Goal: Transaction & Acquisition: Subscribe to service/newsletter

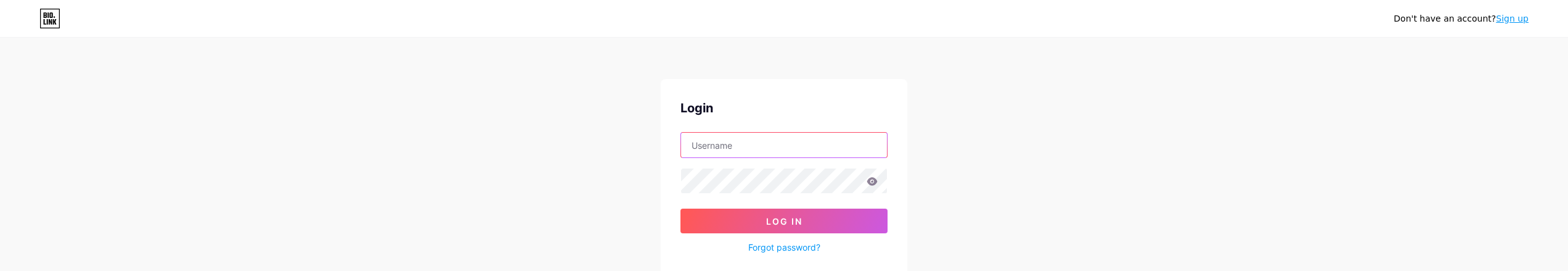
drag, startPoint x: 745, startPoint y: 142, endPoint x: 750, endPoint y: 137, distance: 7.1
click at [746, 141] on input "text" at bounding box center [784, 145] width 206 height 25
type input "[PERSON_NAME][EMAIL_ADDRESS][PERSON_NAME][DOMAIN_NAME]"
click at [737, 197] on form "alexander.safin@mijlpaal.org Log In Forgot password?" at bounding box center [784, 193] width 207 height 123
click at [801, 135] on input "alexander.safin@mijlpaal.org" at bounding box center [784, 145] width 206 height 25
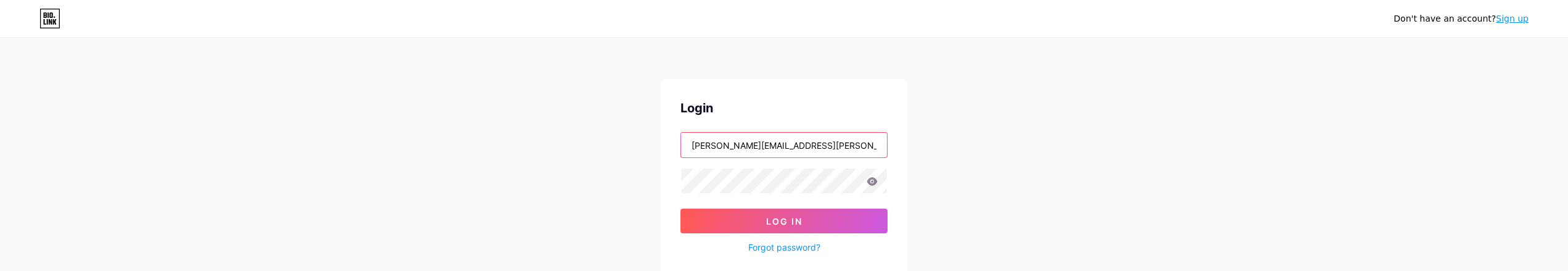
drag, startPoint x: 817, startPoint y: 140, endPoint x: 653, endPoint y: 121, distance: 165.1
click at [737, 130] on div "Login alexander.safin@mijlpaal.org Log In Forgot password? Or Continue with Goo…" at bounding box center [783, 247] width 246 height 337
drag, startPoint x: 796, startPoint y: 131, endPoint x: 783, endPoint y: 140, distance: 15.8
click at [785, 139] on div "Login Log In Forgot password? Or Continue with Google Continue with Facebook Co…" at bounding box center [783, 247] width 246 height 337
click at [777, 144] on input "text" at bounding box center [784, 145] width 206 height 25
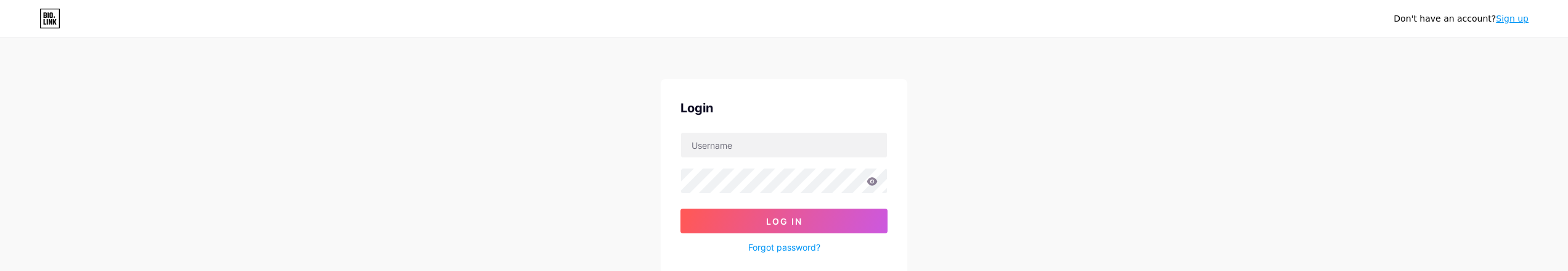
drag, startPoint x: 1109, startPoint y: 84, endPoint x: 934, endPoint y: 129, distance: 180.7
click at [1104, 85] on div "Don't have an account? Sign up Login Log In Forgot password? Or Continue with G…" at bounding box center [784, 227] width 1568 height 456
click at [784, 139] on input "text" at bounding box center [784, 145] width 206 height 25
click at [1237, 80] on div "Don't have an account? Sign up Login Log In Forgot password? Or Continue with G…" at bounding box center [784, 227] width 1568 height 456
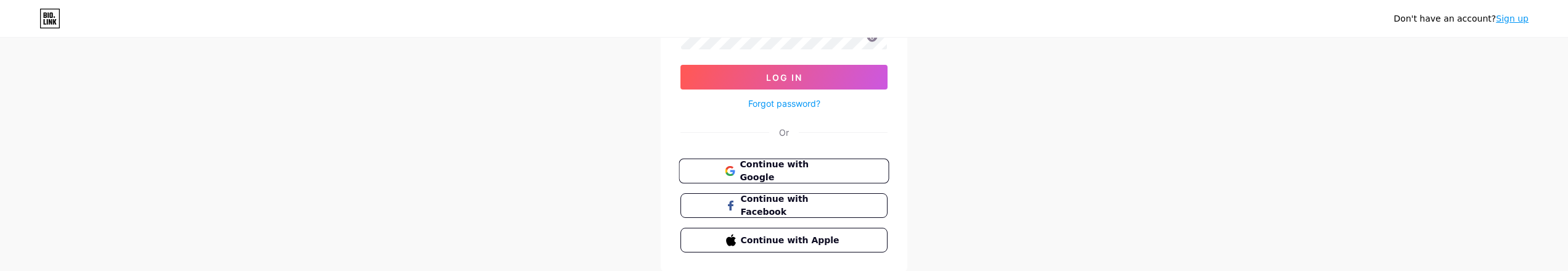
scroll to position [144, 0]
click at [810, 173] on span "Continue with Google" at bounding box center [791, 170] width 103 height 27
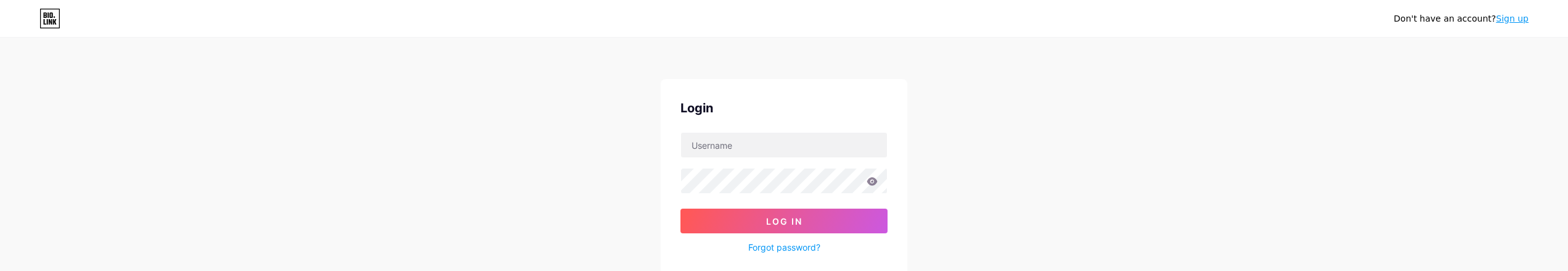
click at [1501, 21] on link "Sign up" at bounding box center [1512, 19] width 33 height 10
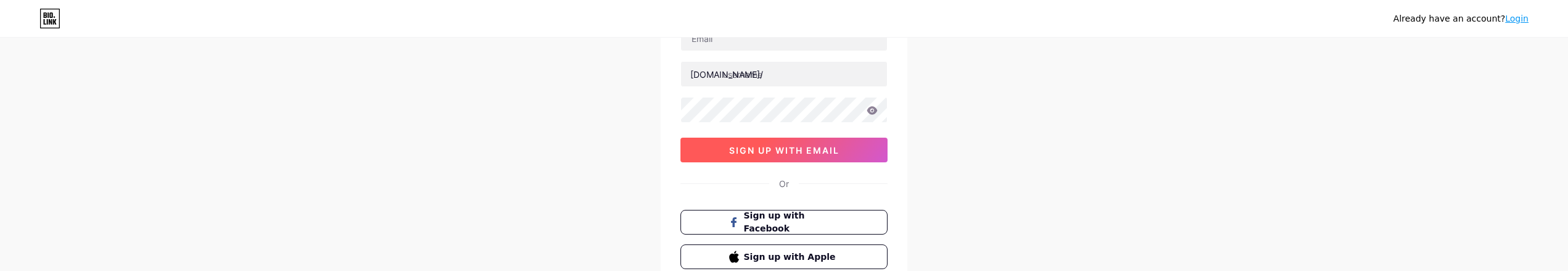
click at [809, 160] on button "sign up with email" at bounding box center [784, 150] width 207 height 25
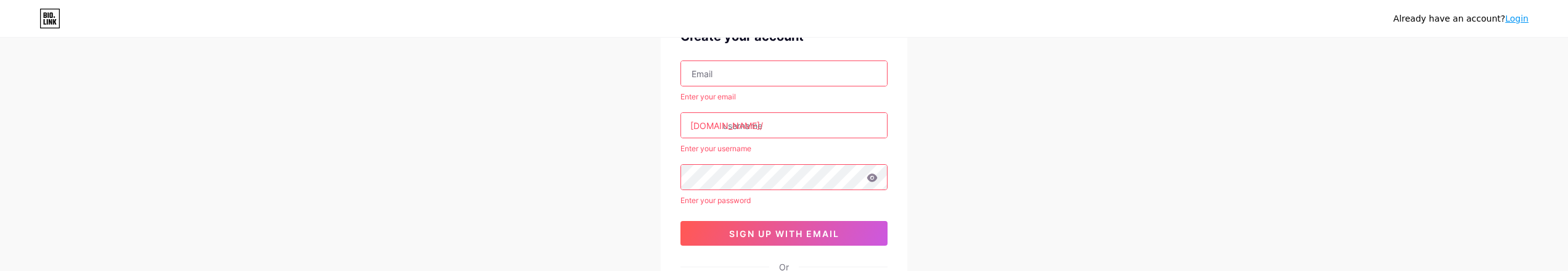
scroll to position [58, 0]
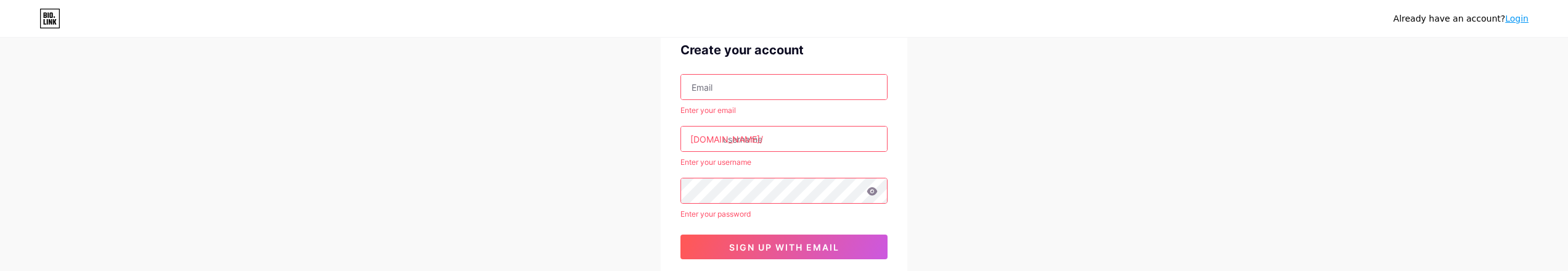
click at [772, 67] on div "Create your account Enter your email bio.link/ Enter your username Enter your p…" at bounding box center [783, 203] width 246 height 365
click at [764, 80] on input "text" at bounding box center [784, 87] width 206 height 25
paste input "https://www.robiox.com.tg/users/268358129663/profile"
type input "https://www.robiox.com.tg/users/268358129663/profile"
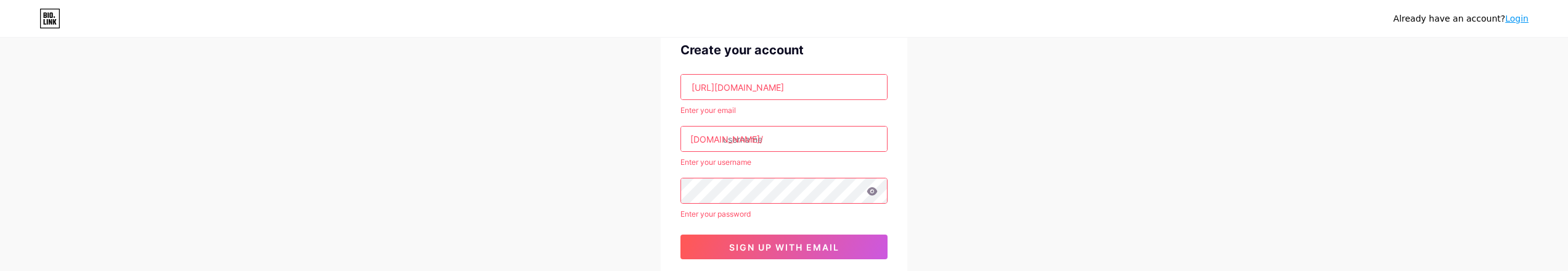
drag, startPoint x: 883, startPoint y: 85, endPoint x: 524, endPoint y: 25, distance: 364.0
click at [520, 25] on div "Already have an account? Login Create your account https://www.robiox.com.tg/us…" at bounding box center [784, 202] width 1568 height 520
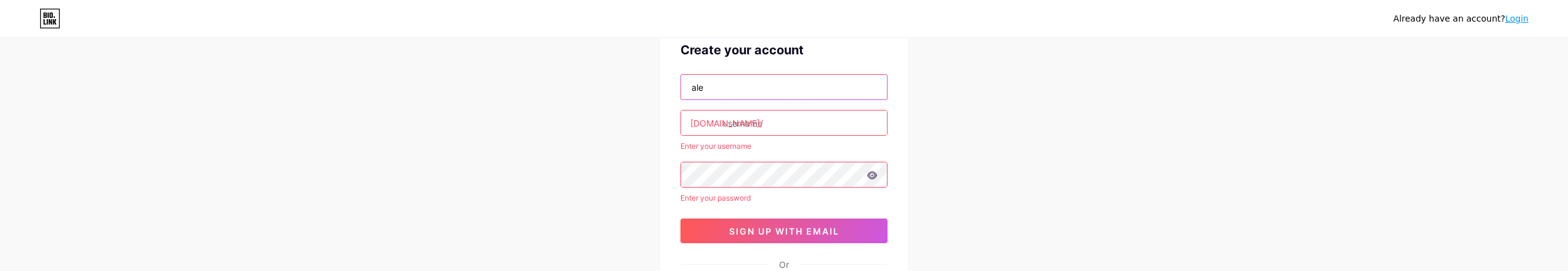
type input "alexander.safin@mijlpaal.org"
click at [802, 96] on input "alexander.safin@mijlpaal.org" at bounding box center [784, 87] width 206 height 25
click at [734, 129] on div at bounding box center [784, 123] width 207 height 26
drag, startPoint x: 780, startPoint y: 118, endPoint x: 758, endPoint y: 124, distance: 22.8
click at [780, 118] on input "text" at bounding box center [784, 123] width 206 height 25
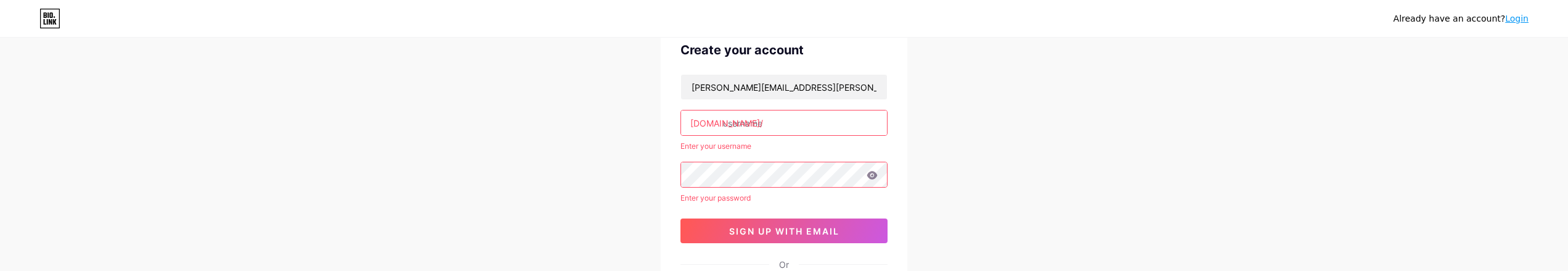
drag, startPoint x: 695, startPoint y: 129, endPoint x: 734, endPoint y: 123, distance: 39.5
click at [696, 129] on div "bio.link/" at bounding box center [784, 123] width 207 height 26
click at [766, 125] on input "text" at bounding box center [784, 123] width 206 height 25
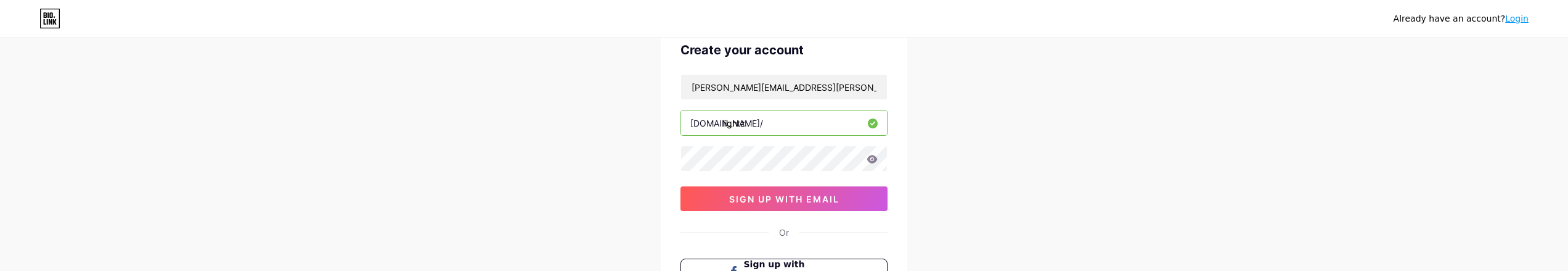
click at [764, 120] on input "lightz" at bounding box center [784, 123] width 206 height 25
drag, startPoint x: 665, startPoint y: 106, endPoint x: 608, endPoint y: 87, distance: 60.1
click at [605, 88] on div "Already have an account? Login Create your account alexander.safin@mijlpaal.org…" at bounding box center [784, 178] width 1568 height 472
drag, startPoint x: 727, startPoint y: 118, endPoint x: 733, endPoint y: 119, distance: 6.1
click at [733, 119] on input "lightz" at bounding box center [784, 123] width 206 height 25
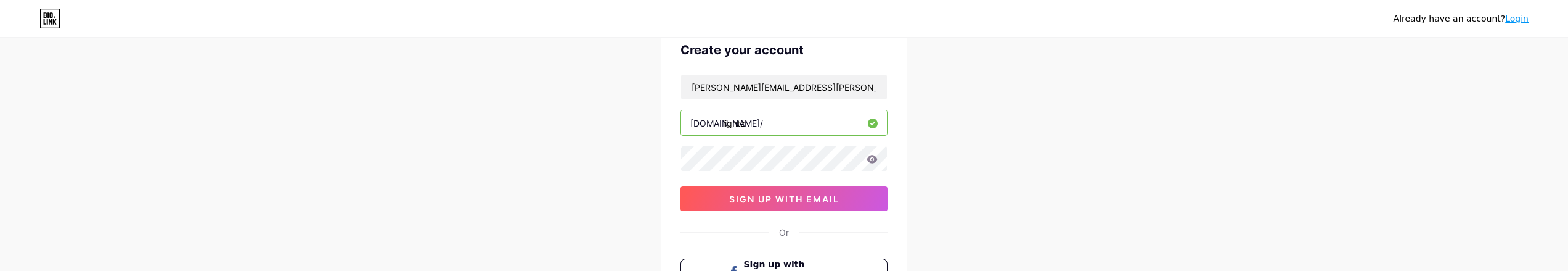
drag, startPoint x: 752, startPoint y: 122, endPoint x: 683, endPoint y: 117, distance: 69.2
click at [681, 117] on input "lightz" at bounding box center [784, 123] width 206 height 25
click at [688, 119] on input "lightz" at bounding box center [784, 123] width 206 height 25
drag, startPoint x: 688, startPoint y: 120, endPoint x: 723, endPoint y: 121, distance: 35.0
click at [711, 124] on div "bio.link/ lightz" at bounding box center [784, 123] width 207 height 26
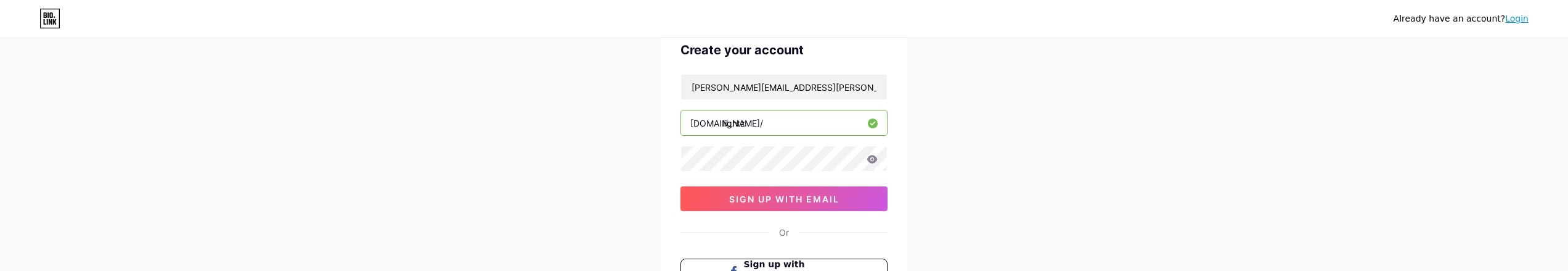
type input "lightz"
click at [873, 160] on icon at bounding box center [872, 158] width 11 height 8
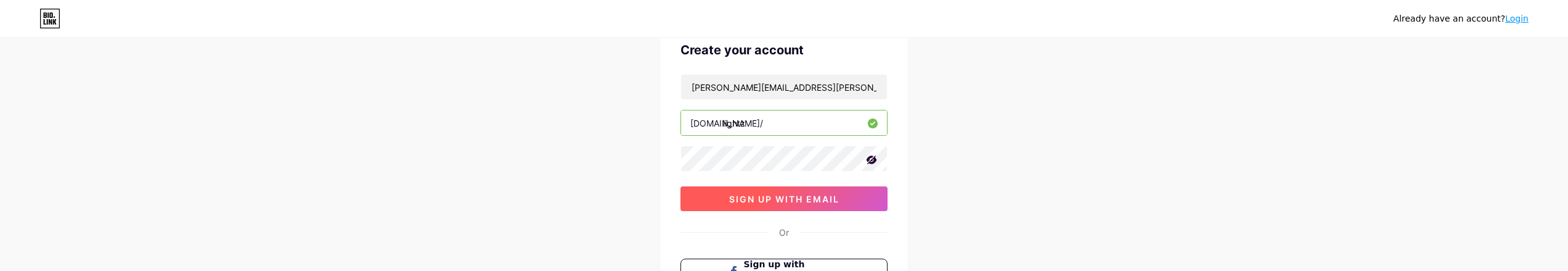
click at [819, 203] on span "sign up with email" at bounding box center [785, 199] width 110 height 11
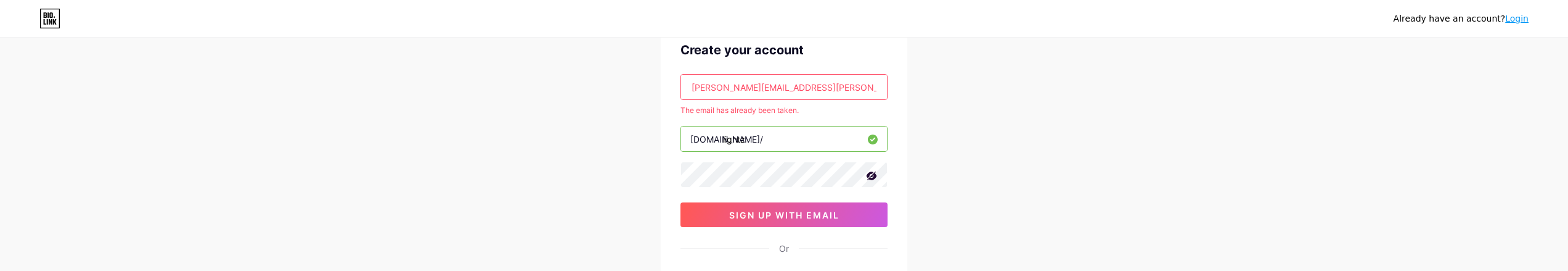
click at [816, 88] on input "alexander.safin@mijlpaal.org" at bounding box center [784, 87] width 206 height 25
drag, startPoint x: 831, startPoint y: 86, endPoint x: 459, endPoint y: 80, distance: 372.0
click at [482, 80] on div "Already have an account? Login Create your account alexander.safin@mijlpaal.org…" at bounding box center [784, 186] width 1568 height 488
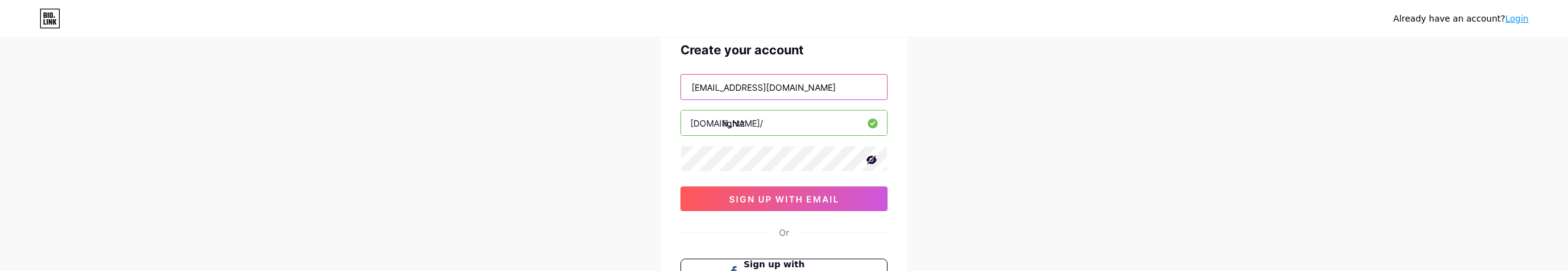
type input "[EMAIL_ADDRESS][DOMAIN_NAME]"
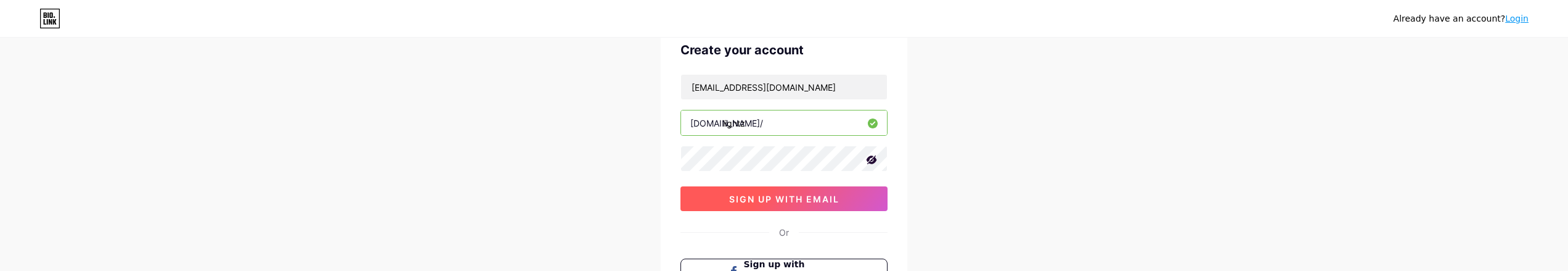
click at [809, 200] on span "sign up with email" at bounding box center [785, 199] width 110 height 11
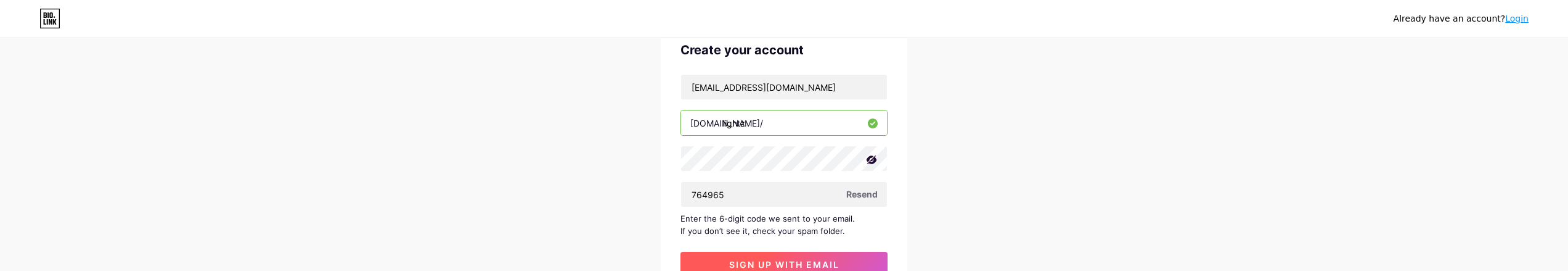
type input "764965"
click at [817, 260] on span "sign up with email" at bounding box center [785, 264] width 110 height 11
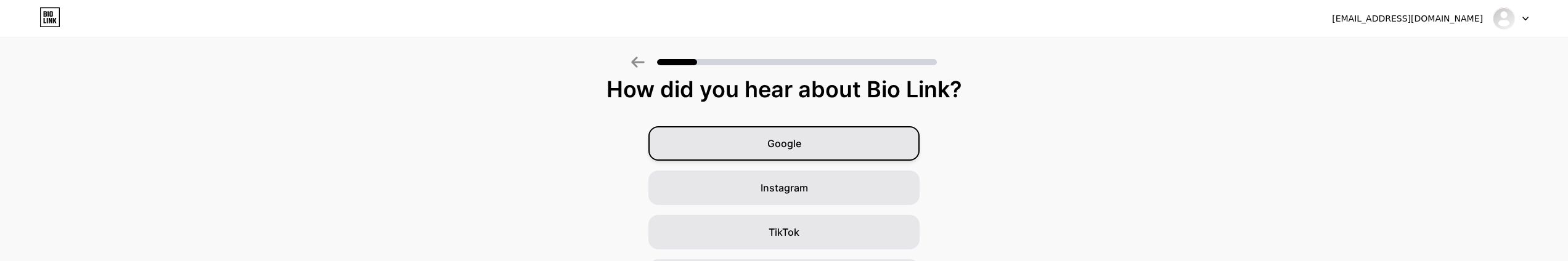
scroll to position [22, 0]
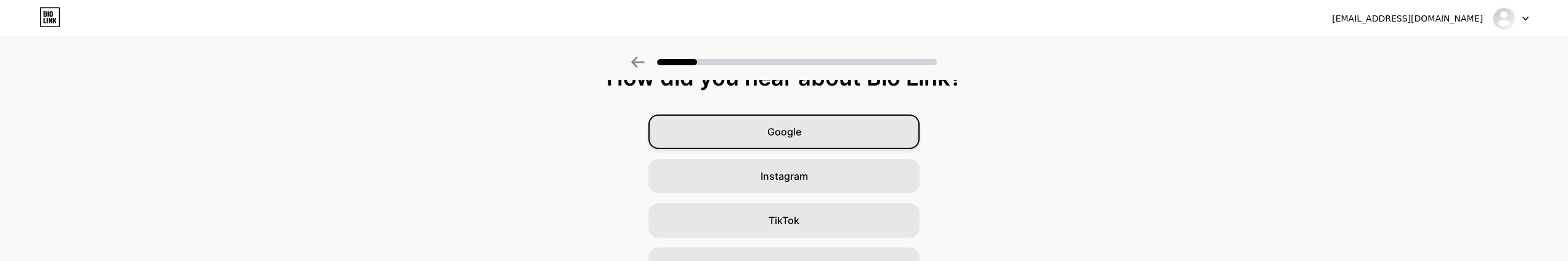
click at [787, 127] on span "Google" at bounding box center [784, 132] width 34 height 15
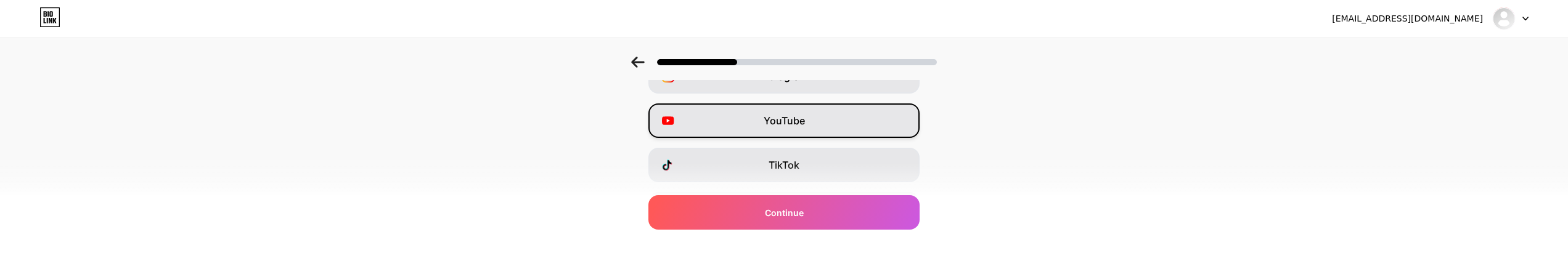
click at [809, 110] on div "YouTube" at bounding box center [783, 121] width 271 height 35
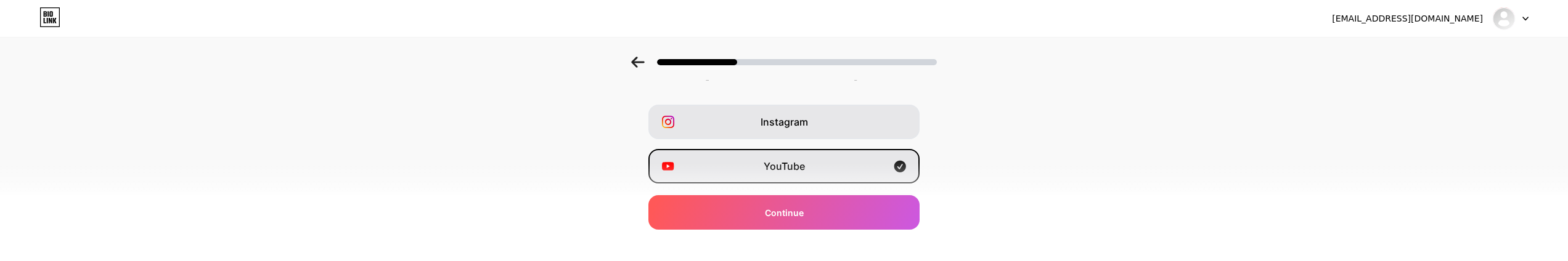
scroll to position [0, 0]
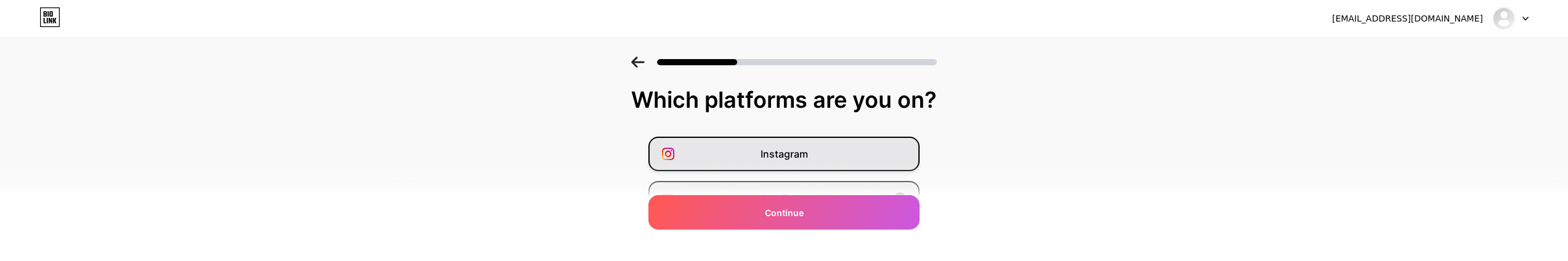
click at [800, 143] on div "Instagram" at bounding box center [783, 154] width 271 height 35
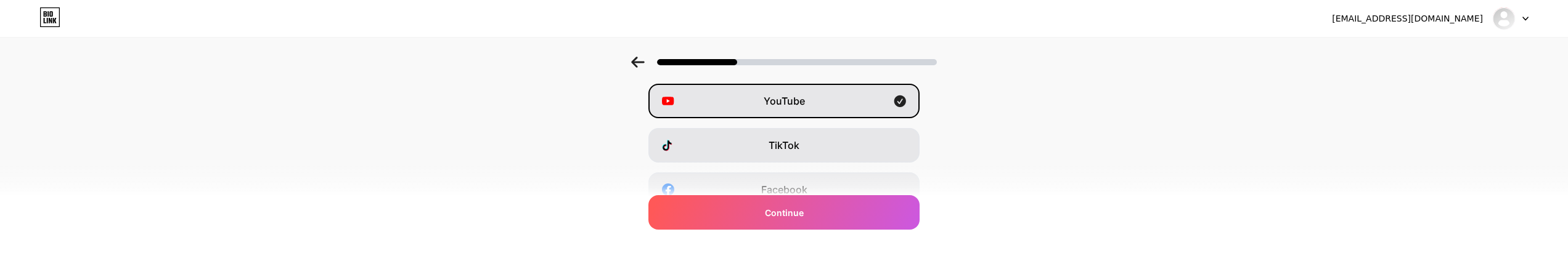
scroll to position [123, 0]
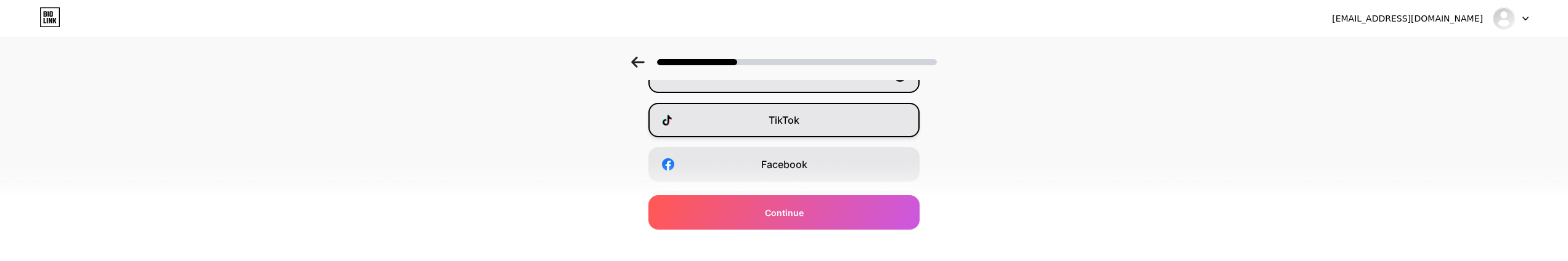
drag, startPoint x: 807, startPoint y: 113, endPoint x: 793, endPoint y: 125, distance: 18.4
click at [806, 113] on div "TikTok" at bounding box center [783, 120] width 271 height 35
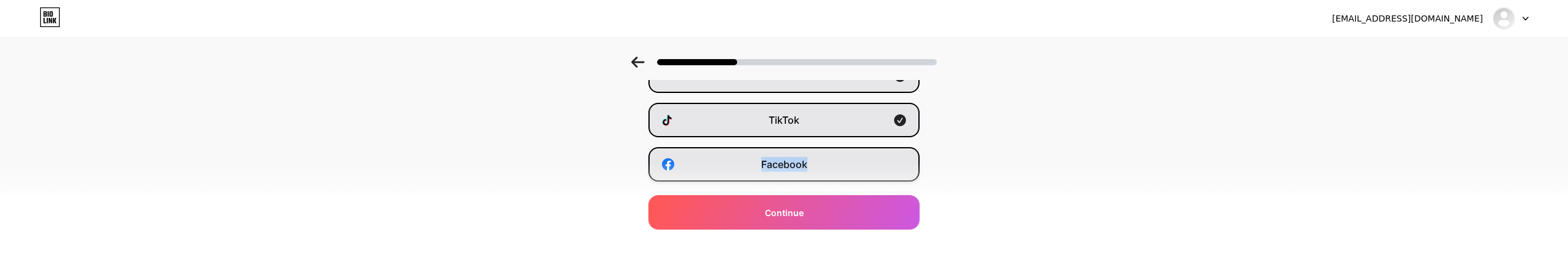
click at [768, 171] on div "Facebook" at bounding box center [783, 164] width 271 height 35
click at [857, 115] on div "TikTok" at bounding box center [783, 120] width 271 height 35
click at [850, 128] on div "TikTok" at bounding box center [783, 120] width 271 height 35
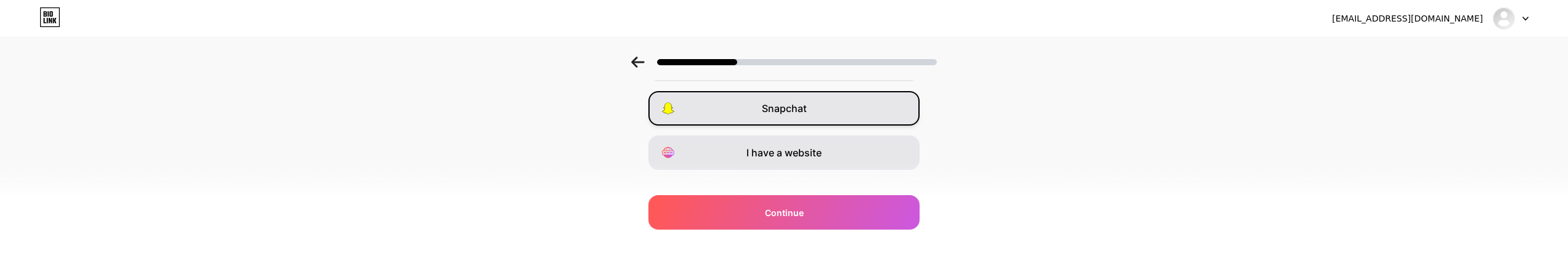
click at [852, 120] on div "Snapchat" at bounding box center [783, 108] width 271 height 35
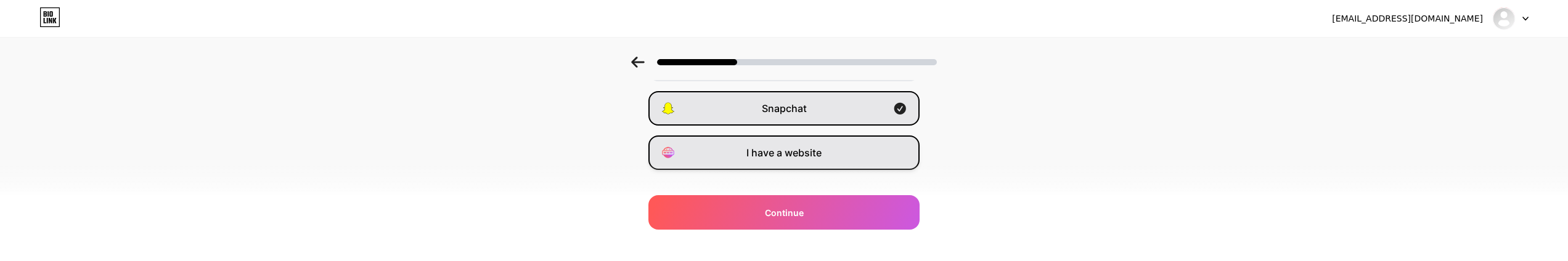
click at [834, 148] on div "I have a website" at bounding box center [783, 153] width 271 height 35
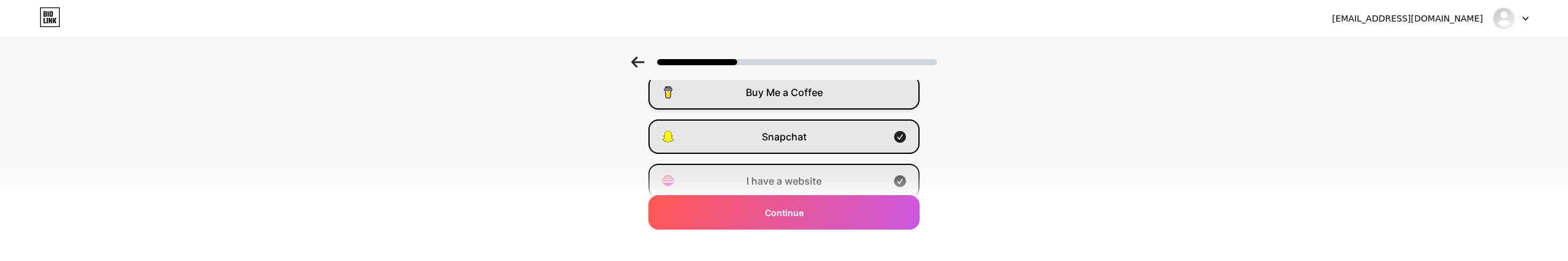
scroll to position [276, 0]
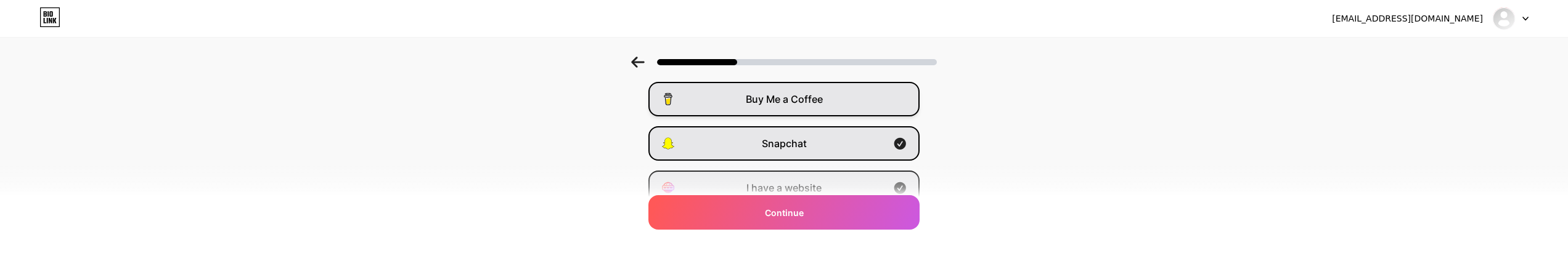
click at [851, 107] on div "Buy Me a Coffee" at bounding box center [783, 99] width 271 height 35
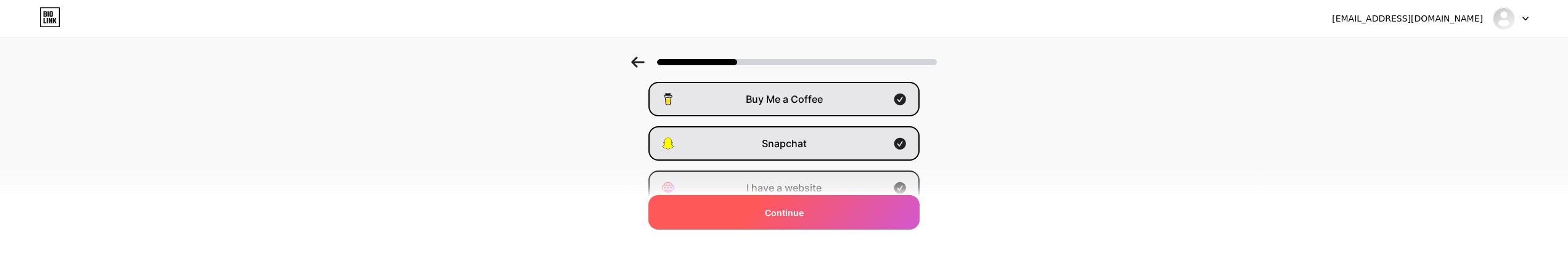
click at [831, 203] on div "Continue" at bounding box center [783, 213] width 271 height 35
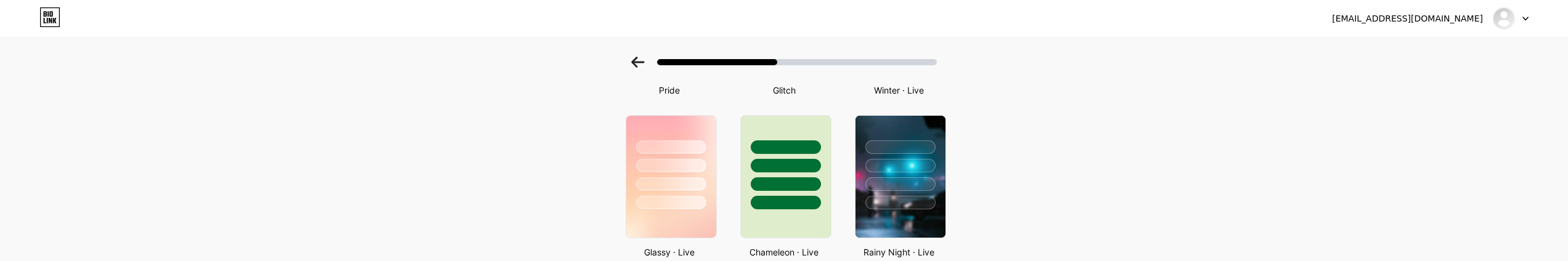
scroll to position [332, 0]
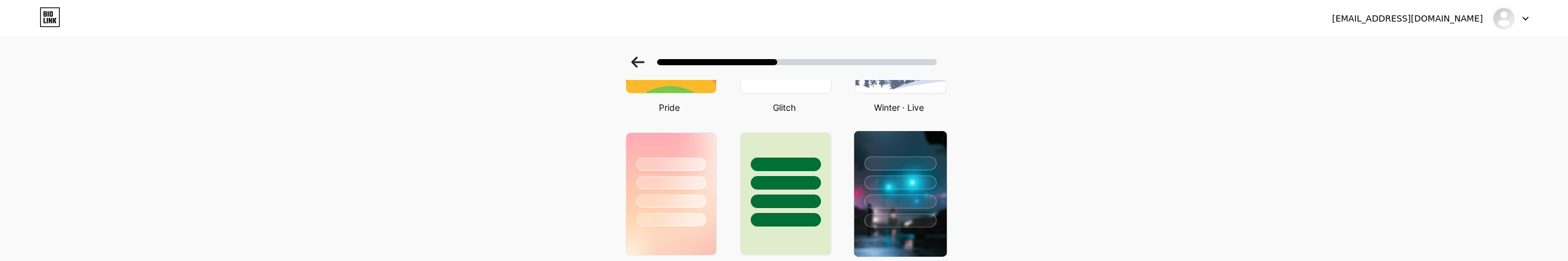
click at [888, 186] on div at bounding box center [900, 182] width 72 height 14
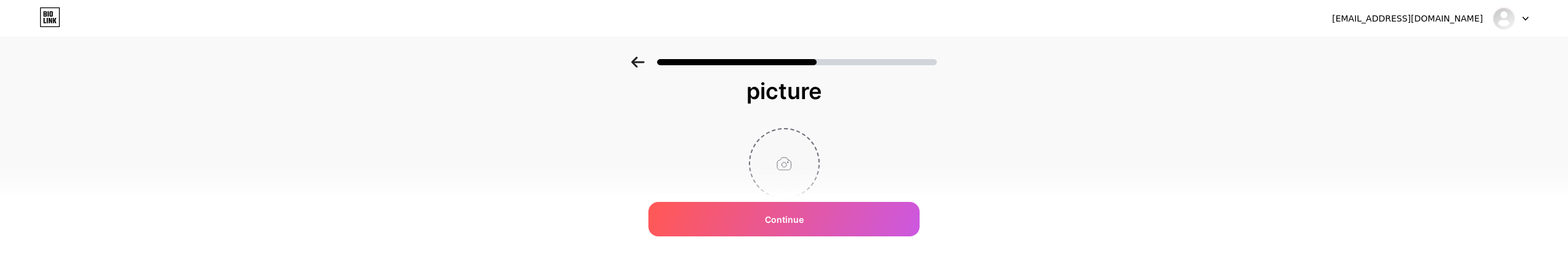
scroll to position [82, 0]
click at [795, 112] on input "file" at bounding box center [784, 115] width 68 height 68
type input "C:\fakepath\Copilot_20250708_195106.png"
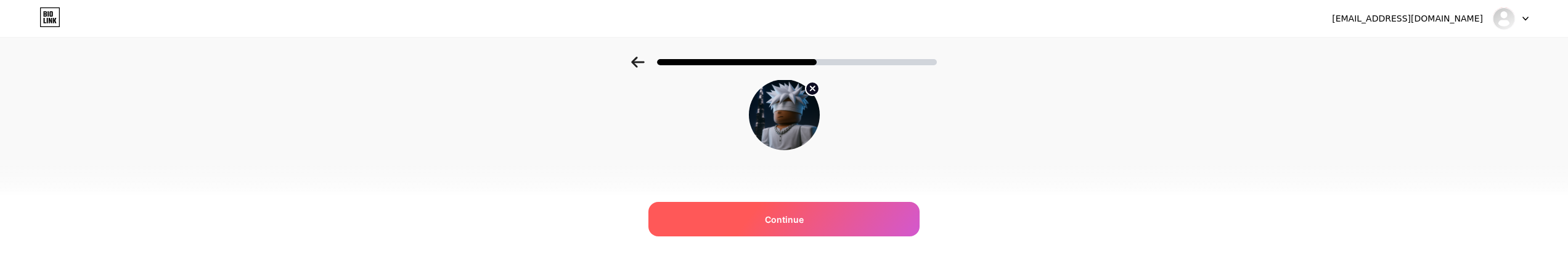
click at [824, 216] on div "Continue" at bounding box center [783, 219] width 271 height 35
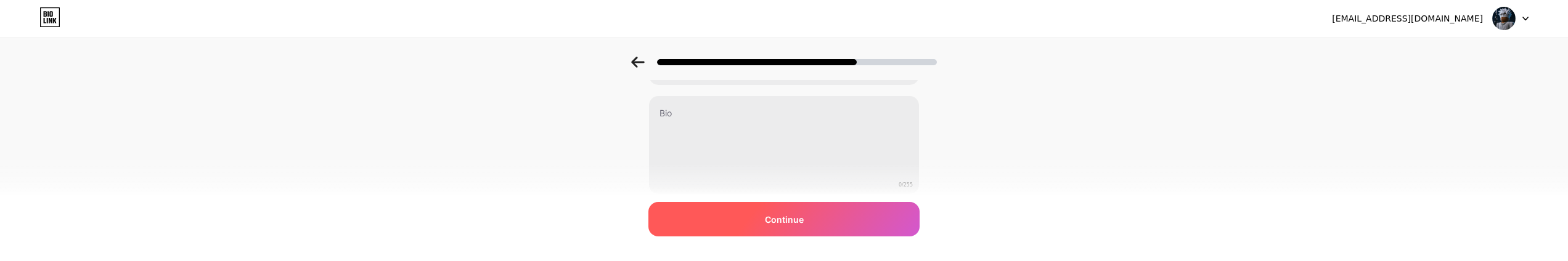
scroll to position [0, 0]
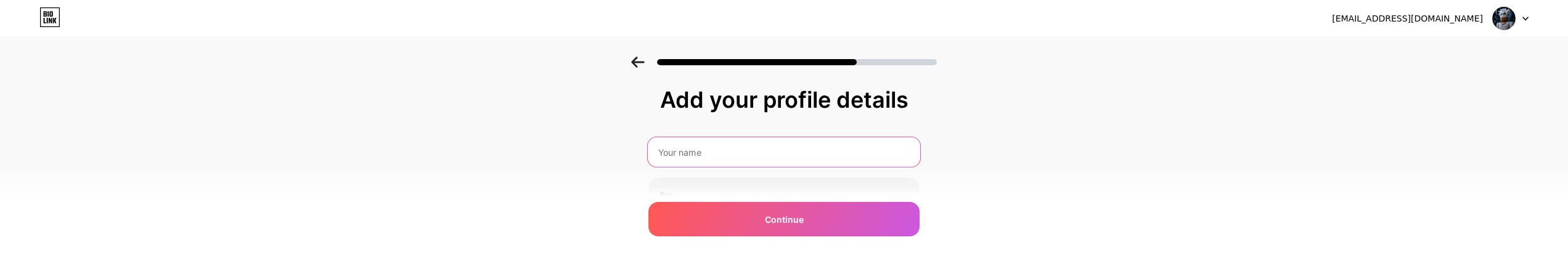
drag, startPoint x: 818, startPoint y: 138, endPoint x: 807, endPoint y: 143, distance: 12.1
click at [811, 141] on input "text" at bounding box center [783, 152] width 273 height 30
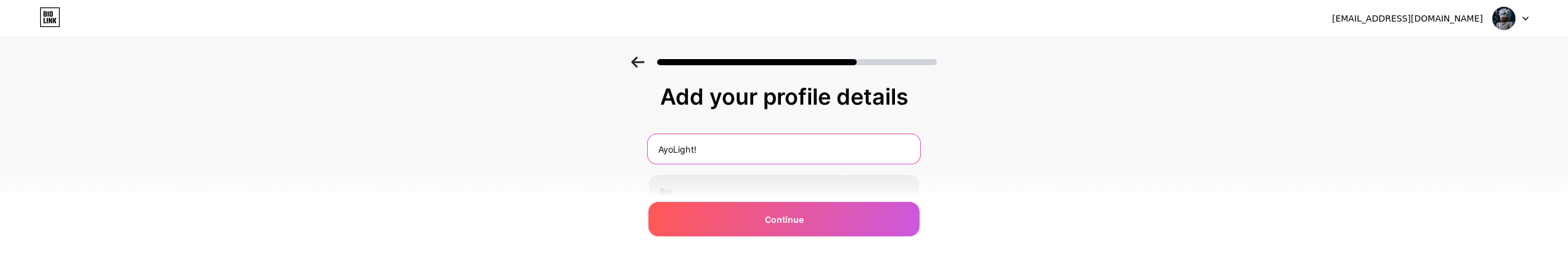
scroll to position [24, 0]
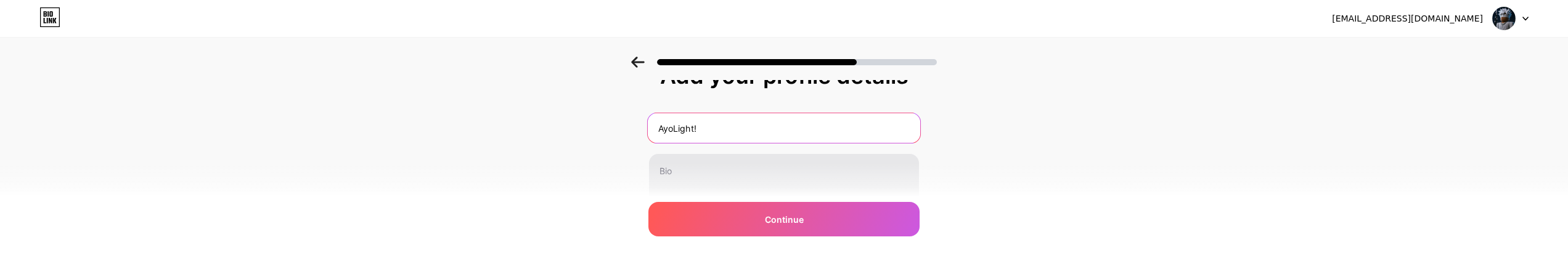
type input "AyoLight!"
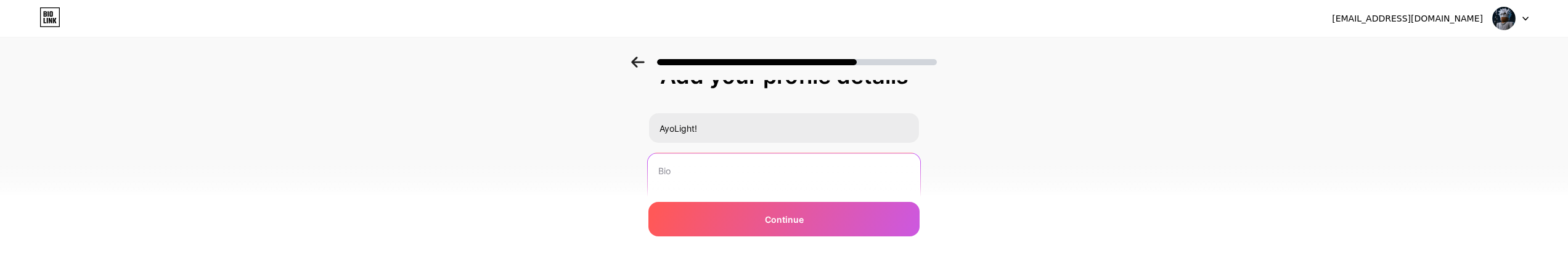
drag, startPoint x: 709, startPoint y: 172, endPoint x: 703, endPoint y: 173, distance: 6.1
click at [708, 172] on textarea at bounding box center [783, 203] width 273 height 100
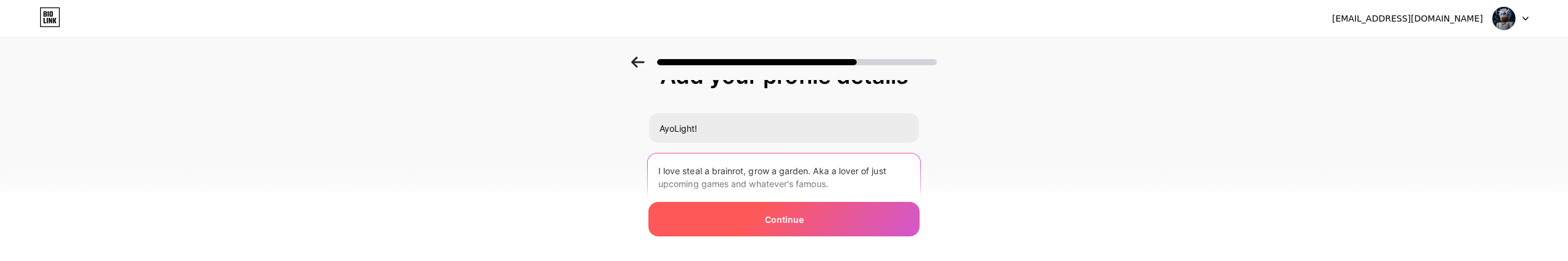
type textarea "I love steal a brainrot, grow a garden. Aka a lover of just upcoming games and …"
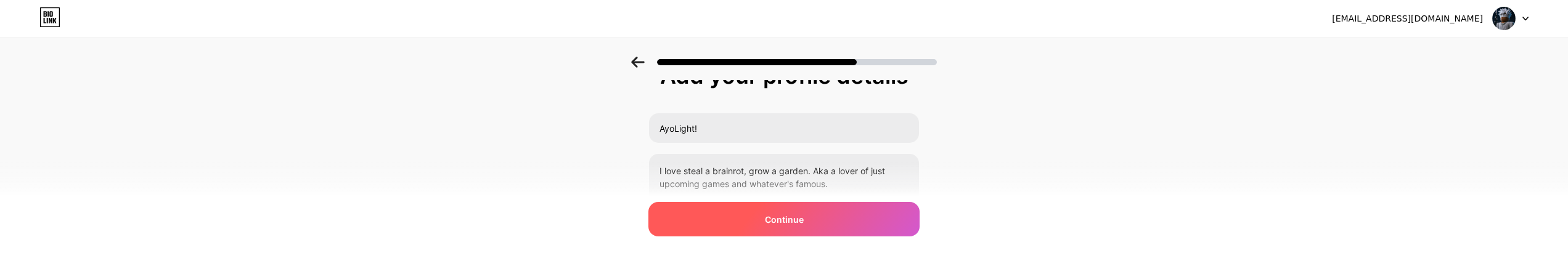
drag, startPoint x: 712, startPoint y: 205, endPoint x: 714, endPoint y: 214, distance: 9.2
click at [713, 205] on div "Continue" at bounding box center [783, 219] width 271 height 35
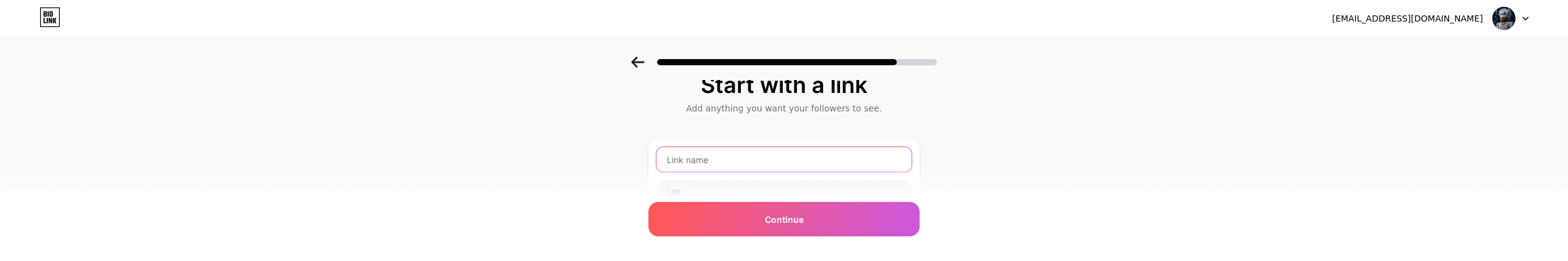
click at [777, 159] on input "text" at bounding box center [783, 159] width 255 height 25
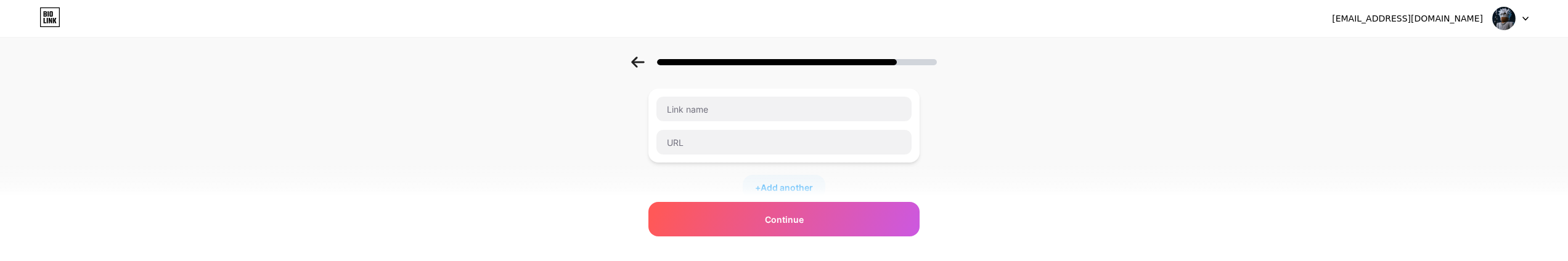
scroll to position [79, 0]
click at [710, 151] on div "+ Add another" at bounding box center [783, 130] width 271 height 111
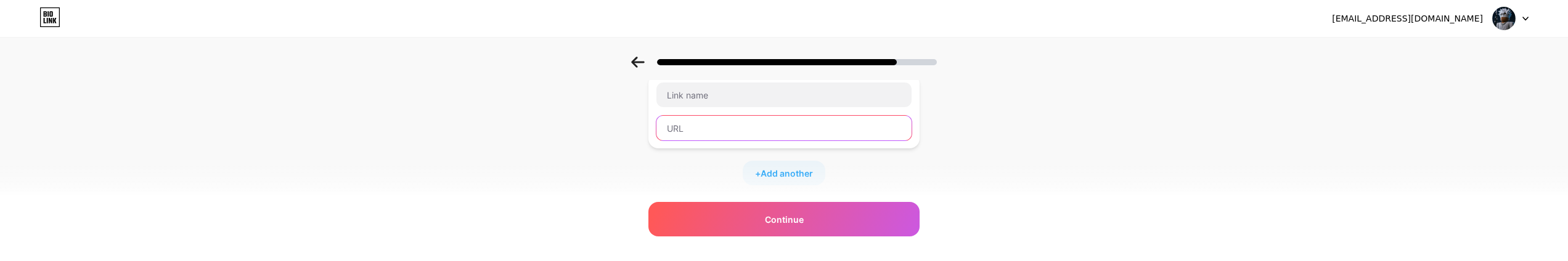
click at [711, 134] on input "text" at bounding box center [783, 128] width 255 height 25
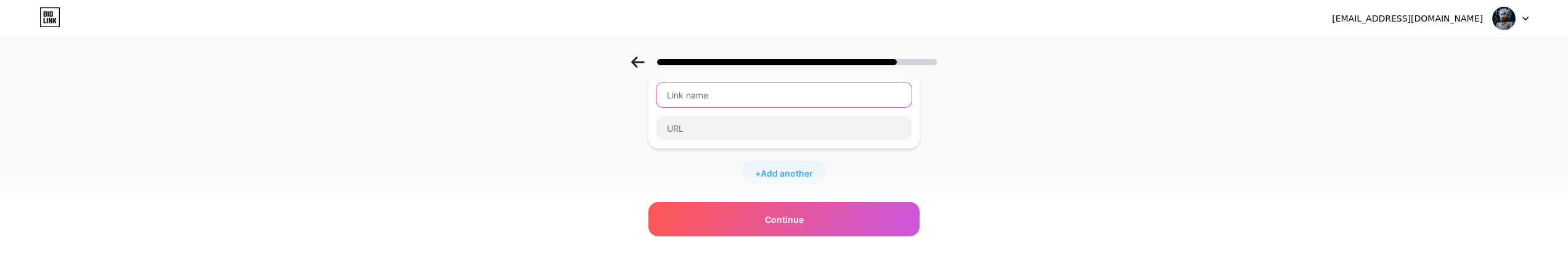
click at [710, 100] on input "text" at bounding box center [783, 95] width 255 height 25
type input "R"
click at [721, 91] on input "My robloxx:" at bounding box center [783, 95] width 255 height 25
type input "My robloxx!!"
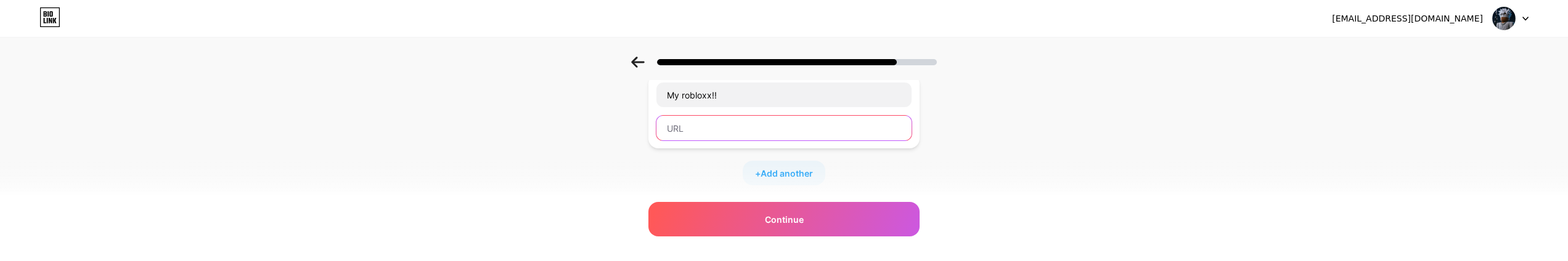
click at [731, 126] on input "text" at bounding box center [783, 128] width 255 height 25
paste input "https://www.robiox.com.tg/users/268358129663/profile"
type input "https://www.robiox.com.tg/users/268358129663/profile"
click at [799, 177] on span "Add another" at bounding box center [786, 173] width 52 height 13
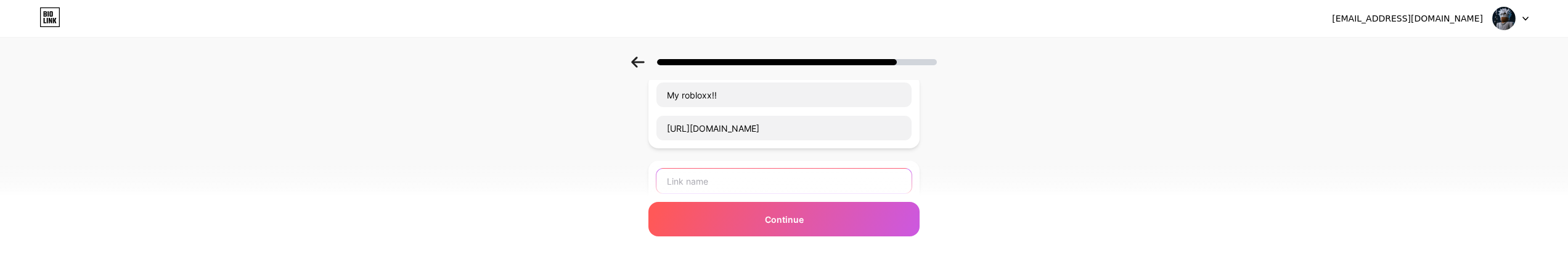
click at [705, 184] on input "text" at bounding box center [783, 181] width 255 height 25
type input "K"
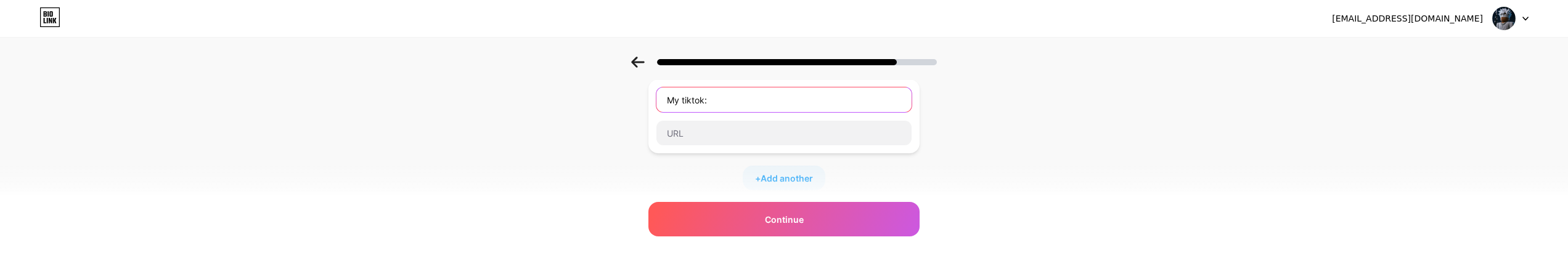
scroll to position [160, 0]
type input "My tiktok:"
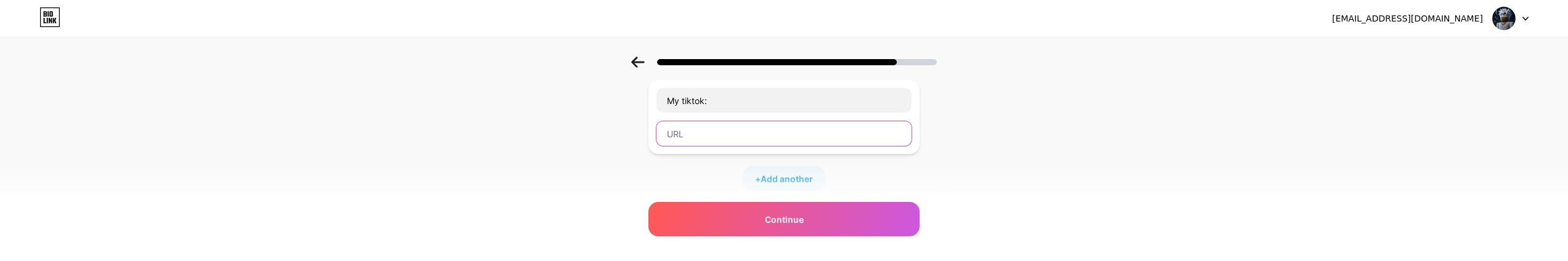
click at [717, 133] on input "text" at bounding box center [783, 134] width 255 height 25
paste input "https://www.tiktok.com/@.lighteditzzz"
type input "https://www.tiktok.com/@.lighteditzzz"
click at [798, 177] on span "Add another" at bounding box center [786, 179] width 52 height 13
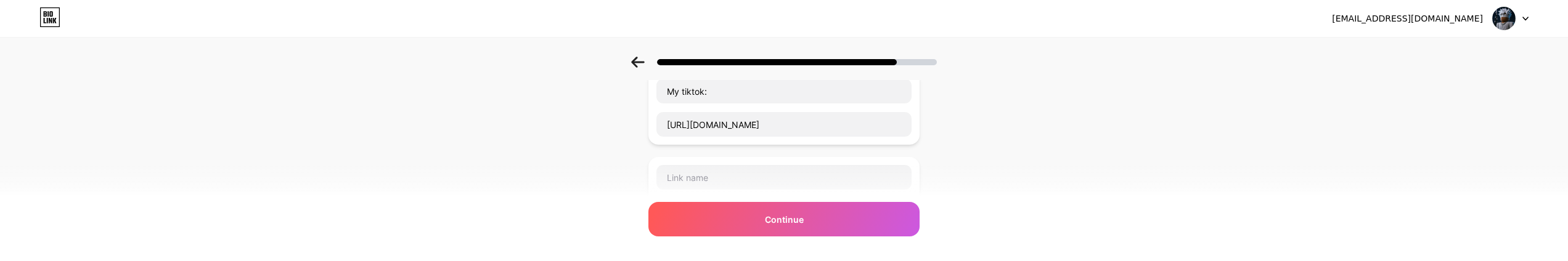
scroll to position [181, 0]
click at [682, 145] on div at bounding box center [783, 182] width 271 height 74
click at [695, 154] on input "text" at bounding box center [783, 166] width 255 height 25
type input "A"
type input "W"
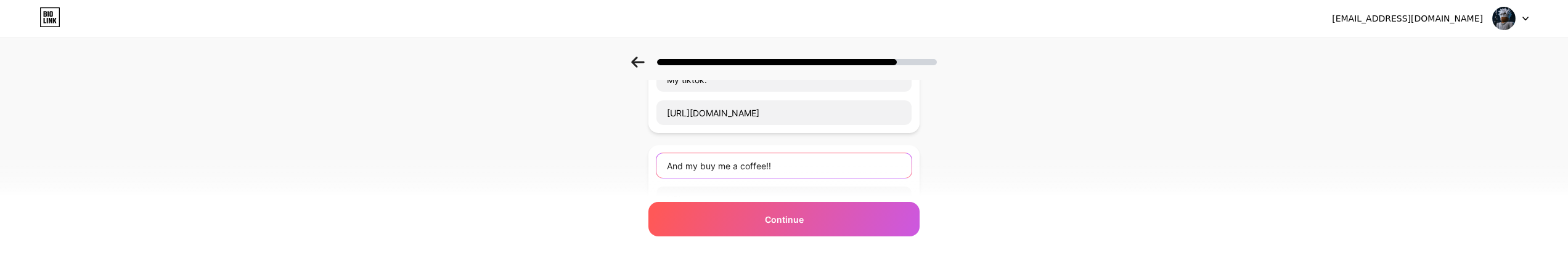
type input "And my buy me a coffee!!"
click at [814, 169] on input "And my buy me a coffee!!" at bounding box center [783, 166] width 255 height 25
drag, startPoint x: 757, startPoint y: 154, endPoint x: 518, endPoint y: 96, distance: 245.9
click at [551, 105] on div "Start with a link Add anything you want your followers to see. My robloxx!! htt…" at bounding box center [784, 178] width 1568 height 605
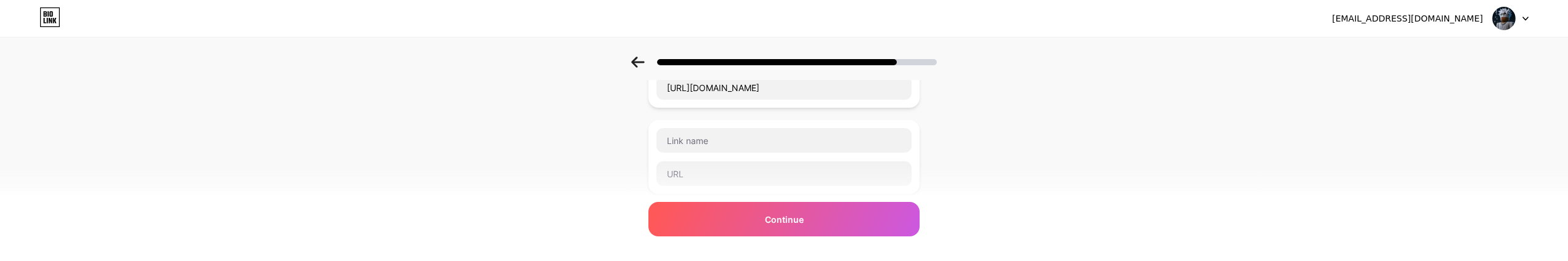
drag, startPoint x: 989, startPoint y: 176, endPoint x: 948, endPoint y: 199, distance: 47.0
click at [991, 175] on div "Start with a link Add anything you want your followers to see. My robloxx!! htt…" at bounding box center [784, 153] width 1568 height 605
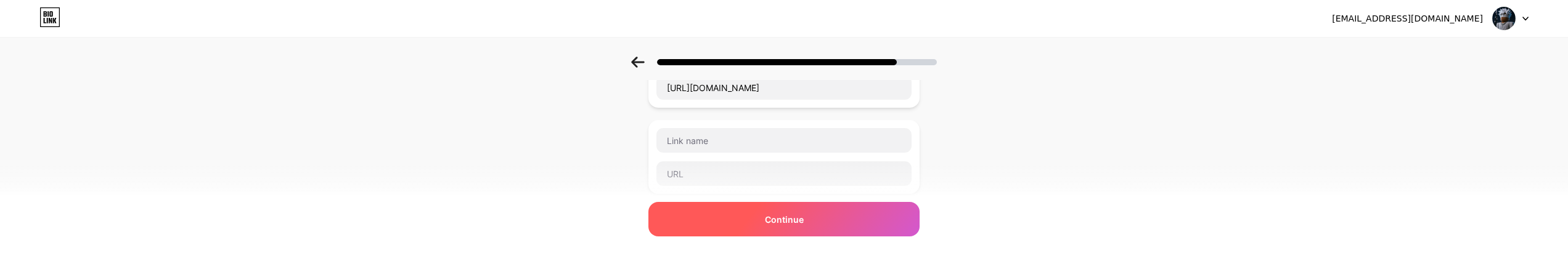
click at [715, 224] on div "Continue" at bounding box center [783, 219] width 271 height 35
click at [724, 218] on div "Continue" at bounding box center [783, 219] width 271 height 35
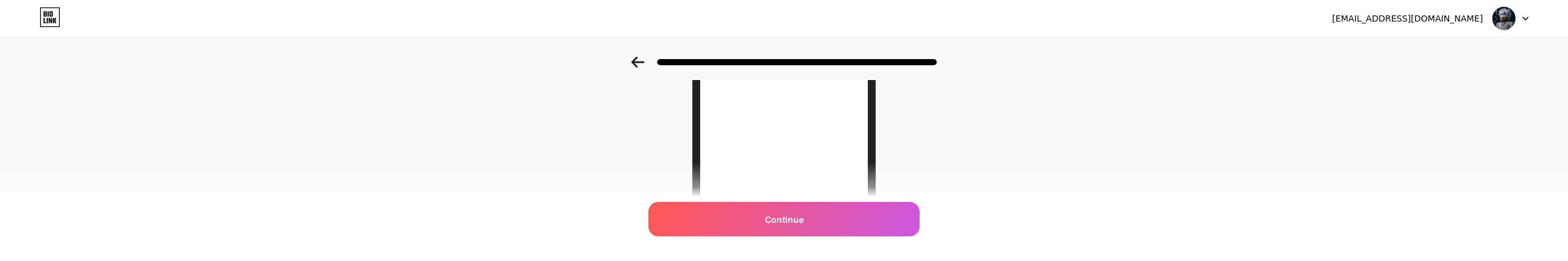
scroll to position [98, 0]
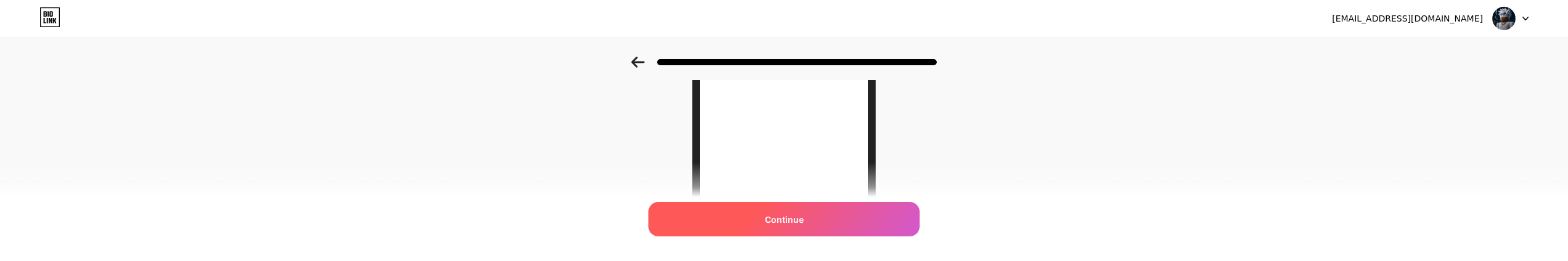
click at [779, 218] on span "Continue" at bounding box center [784, 219] width 39 height 13
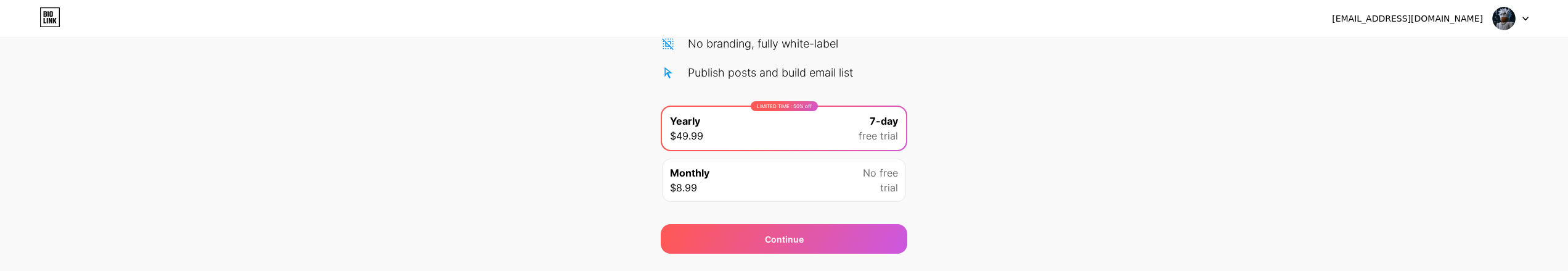
scroll to position [226, 0]
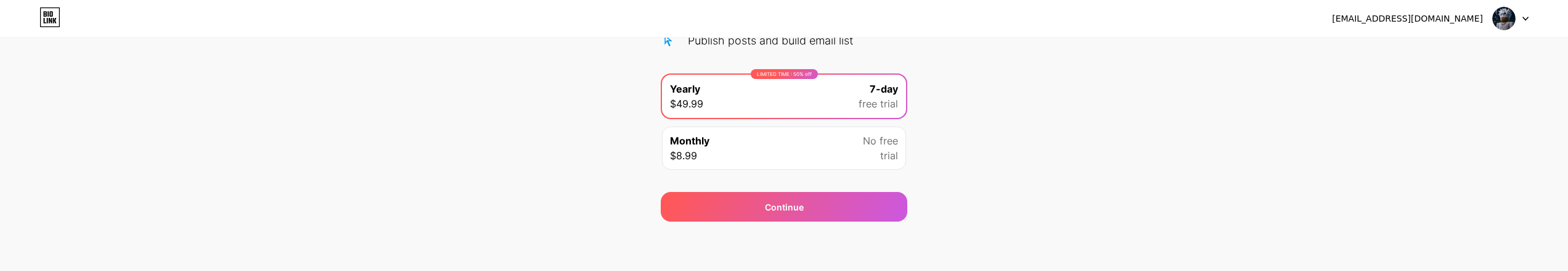
click at [795, 85] on div "LIMITED TIME : 50% off Yearly $49.99 7-day free trial" at bounding box center [783, 96] width 244 height 43
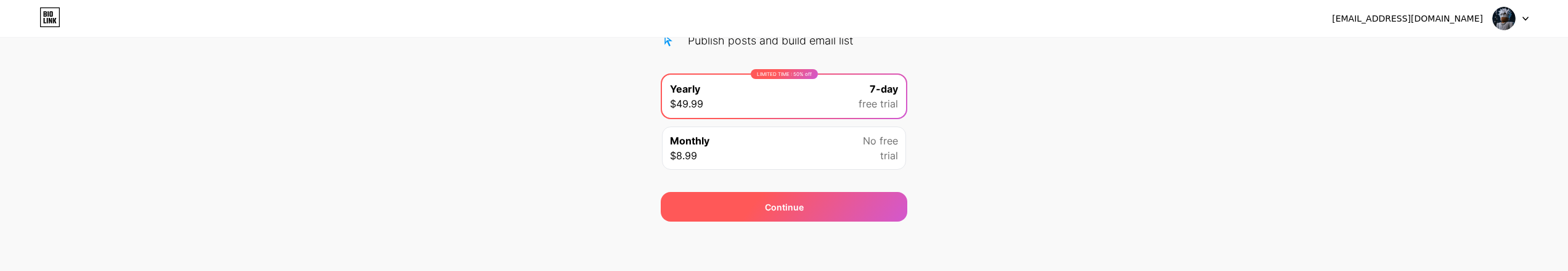
click at [765, 217] on div "Continue" at bounding box center [783, 207] width 246 height 30
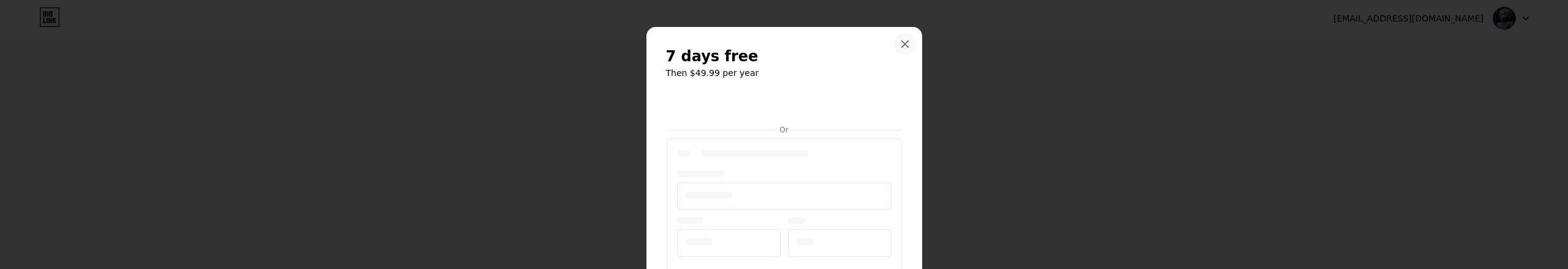
click at [900, 39] on icon at bounding box center [905, 44] width 10 height 10
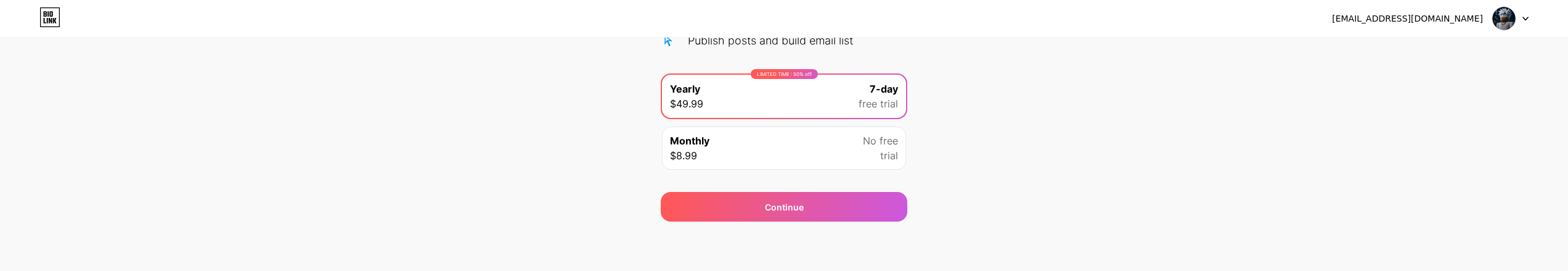
click at [1326, 104] on div "Start your 7 day free trial Cancel anytime. We will send you an email 2 days be…" at bounding box center [784, 26] width 1568 height 390
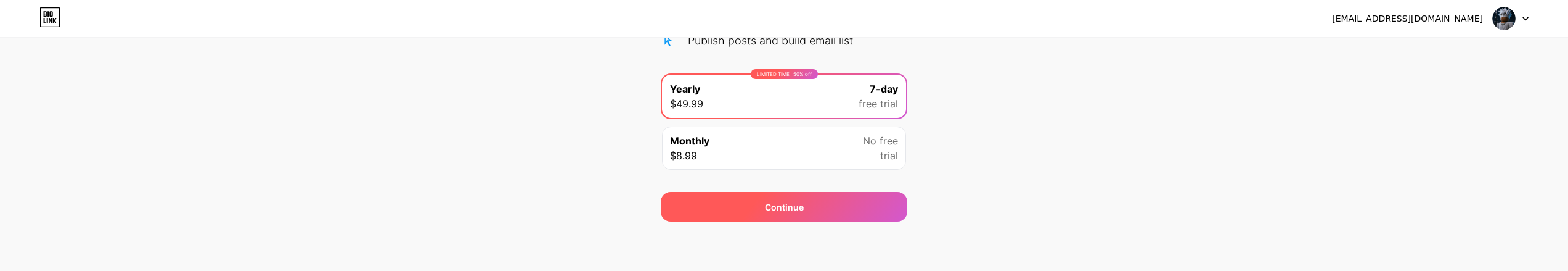
click at [780, 201] on div "Continue" at bounding box center [784, 207] width 39 height 13
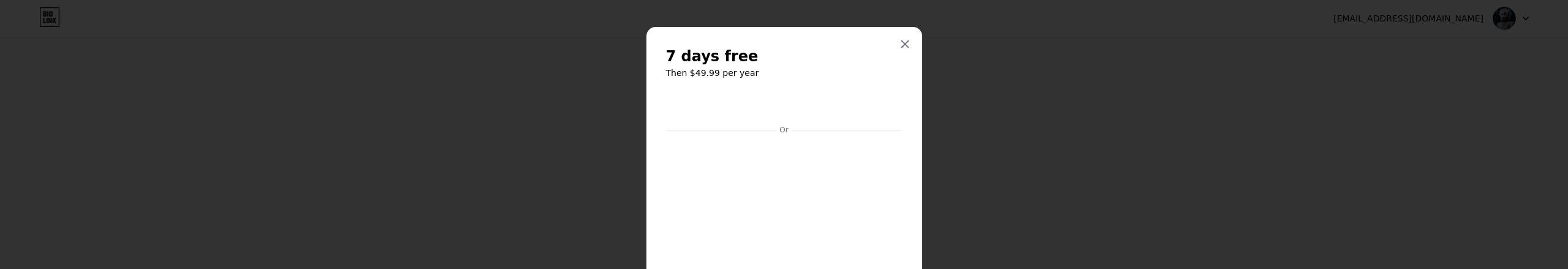
click at [894, 43] on div at bounding box center [905, 44] width 22 height 22
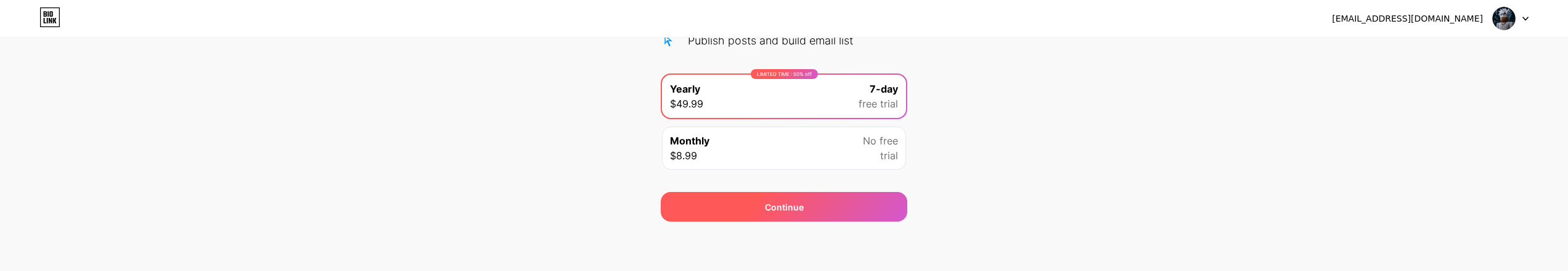
click at [833, 204] on div "Continue" at bounding box center [783, 207] width 246 height 30
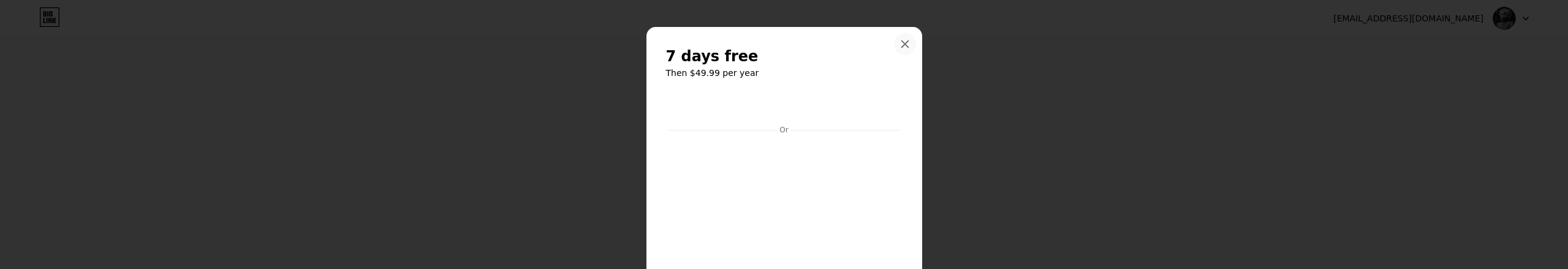
click at [900, 43] on icon at bounding box center [905, 44] width 10 height 10
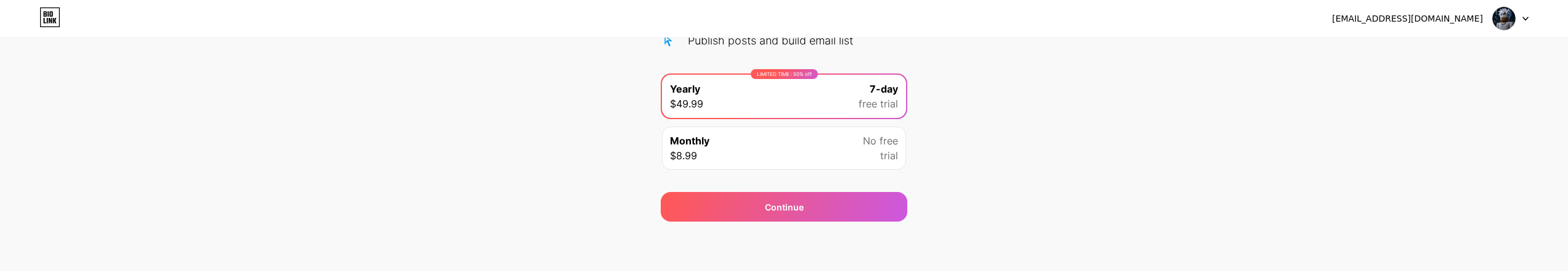
drag, startPoint x: 993, startPoint y: 71, endPoint x: 1005, endPoint y: 87, distance: 20.0
click at [1009, 83] on div "Start your 7 day free trial Cancel anytime. We will send you an email 2 days be…" at bounding box center [784, 26] width 1568 height 390
drag, startPoint x: 1003, startPoint y: 89, endPoint x: 837, endPoint y: 120, distance: 168.9
click at [963, 104] on div "Start your 7 day free trial Cancel anytime. We will send you an email 2 days be…" at bounding box center [784, 26] width 1568 height 390
click at [750, 157] on div "Monthly $8.99 No free trial" at bounding box center [783, 148] width 244 height 43
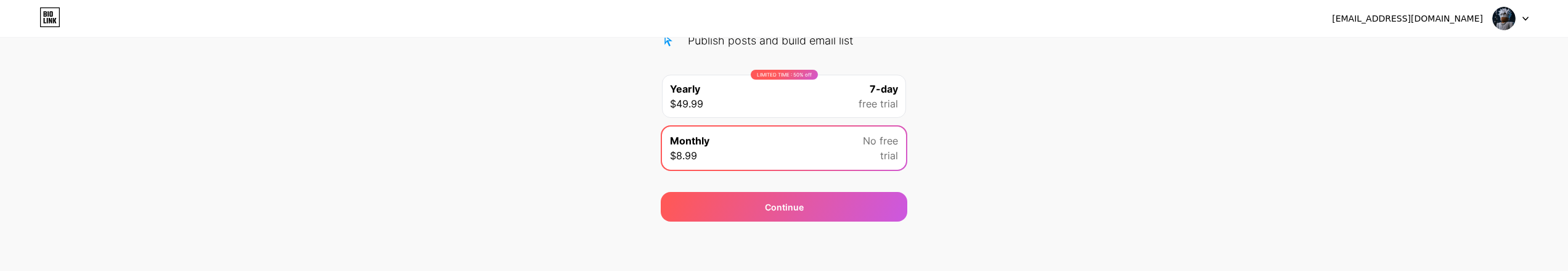
drag, startPoint x: 1147, startPoint y: 108, endPoint x: 898, endPoint y: 101, distance: 249.1
click at [1137, 110] on div "Start your 7 day free trial Cancel anytime. We will send you an email 2 days be…" at bounding box center [784, 26] width 1568 height 390
click at [788, 121] on div "LIMITED TIME : 50% off Yearly $49.99 7-day free trial Monthly $8.99 No free tri…" at bounding box center [783, 125] width 246 height 104
click at [1063, 80] on div "Start your 7 day free trial Cancel anytime. We will send you an email 2 days be…" at bounding box center [784, 26] width 1568 height 390
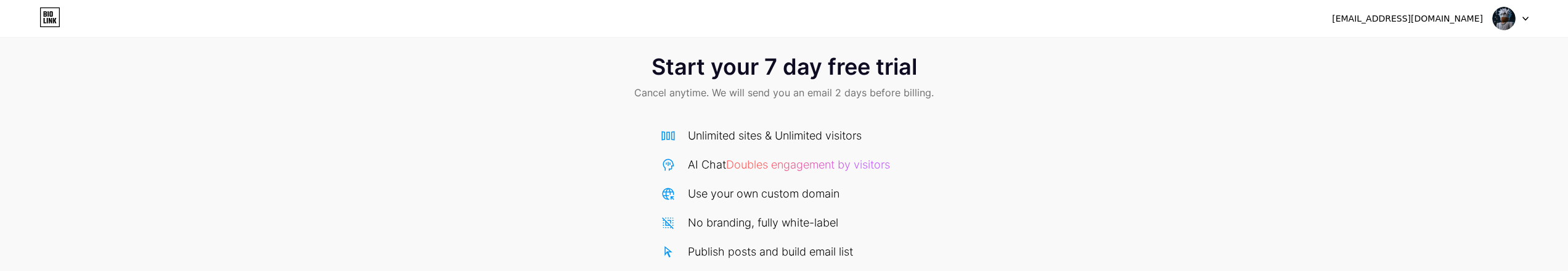
scroll to position [0, 0]
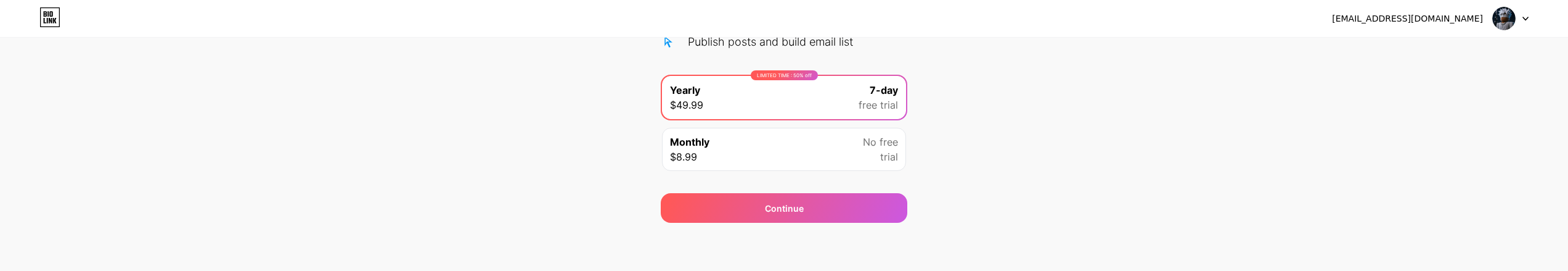
scroll to position [226, 0]
drag, startPoint x: 1024, startPoint y: 163, endPoint x: 1010, endPoint y: 168, distance: 14.9
click at [1012, 168] on div "Start your 7 day free trial Cancel anytime. We will send you an email 2 days be…" at bounding box center [784, 26] width 1568 height 390
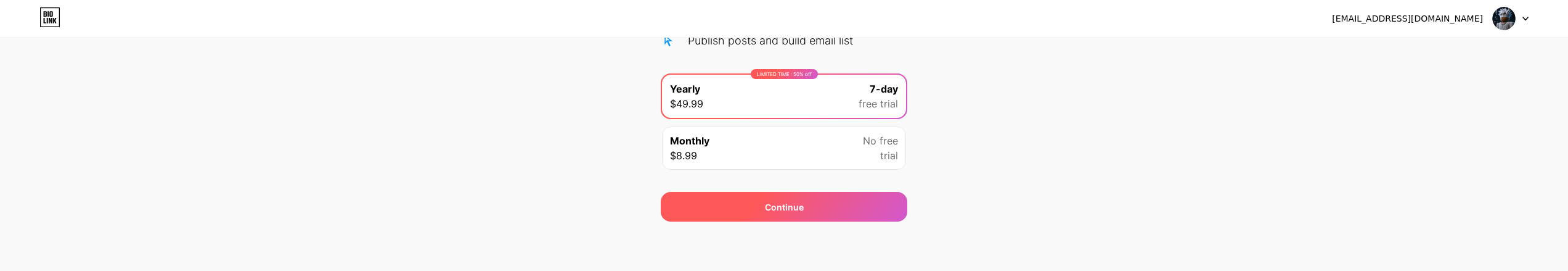
click at [891, 211] on div "Continue" at bounding box center [783, 207] width 246 height 30
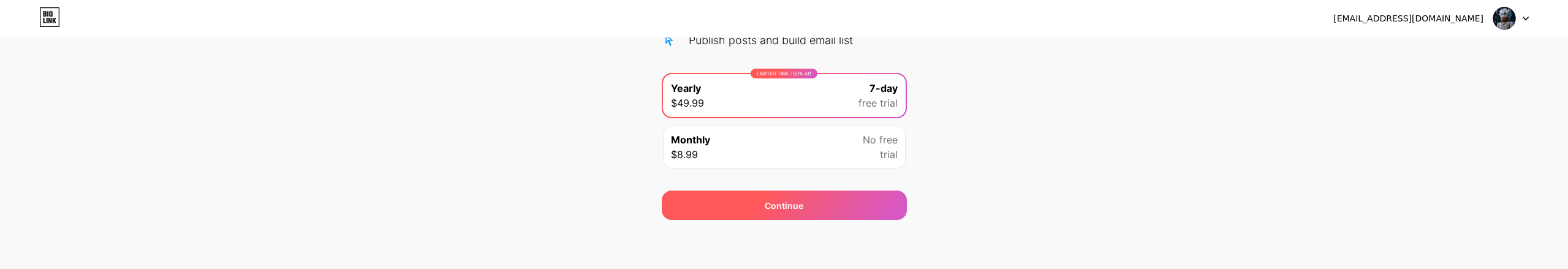
click at [886, 210] on div "Continue" at bounding box center [784, 205] width 245 height 30
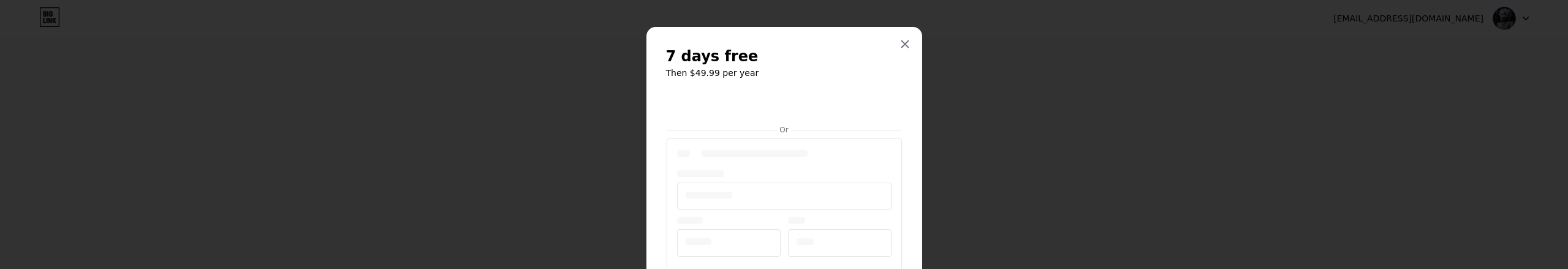
click at [904, 43] on div at bounding box center [905, 44] width 22 height 22
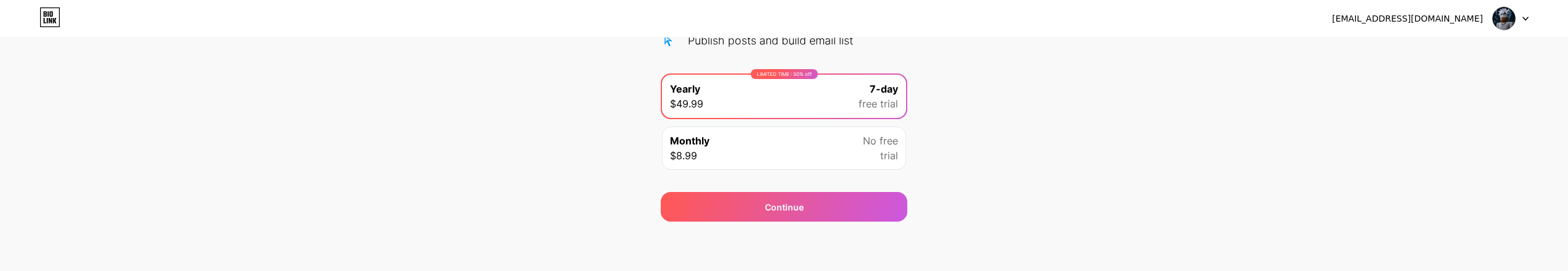
click at [1467, 239] on div "LookingAcccount@gmail.com Logout Link Copied Start your 7 day free trial Cancel…" at bounding box center [784, 22] width 1568 height 497
click at [1289, 183] on div "Start your 7 day free trial Cancel anytime. We will send you an email 2 days be…" at bounding box center [784, 26] width 1568 height 390
drag, startPoint x: 1046, startPoint y: 190, endPoint x: 620, endPoint y: 227, distance: 427.6
click at [875, 205] on div "Start your 7 day free trial Cancel anytime. We will send you an email 2 days be…" at bounding box center [784, 26] width 1568 height 390
drag, startPoint x: 620, startPoint y: 227, endPoint x: 293, endPoint y: 261, distance: 328.8
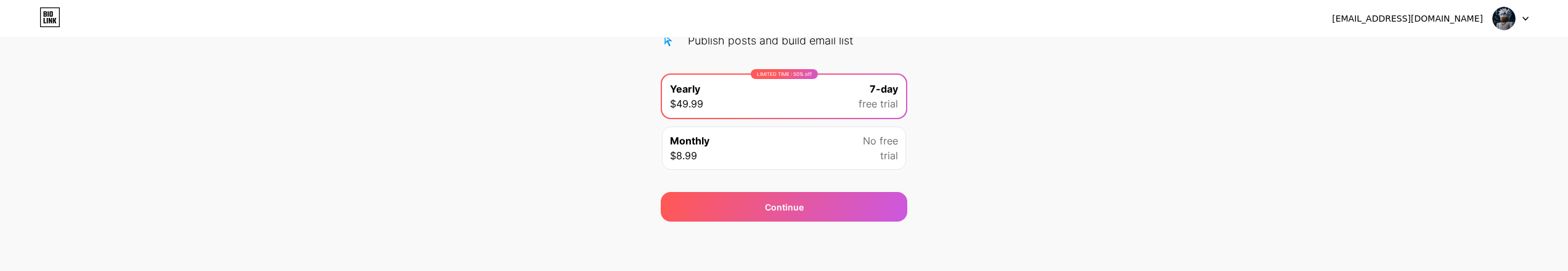
click at [464, 254] on div "LookingAcccount@gmail.com Logout Link Copied Start your 7 day free trial Cancel…" at bounding box center [784, 22] width 1568 height 497
drag, startPoint x: 253, startPoint y: 259, endPoint x: 238, endPoint y: 259, distance: 15.0
click at [238, 259] on div "LookingAcccount@gmail.com Logout Link Copied Start your 7 day free trial Cancel…" at bounding box center [784, 22] width 1568 height 497
drag, startPoint x: 238, startPoint y: 259, endPoint x: 388, endPoint y: 144, distance: 189.0
click at [239, 259] on div "LookingAcccount@gmail.com Logout Link Copied Start your 7 day free trial Cancel…" at bounding box center [784, 22] width 1568 height 497
